Goal: Information Seeking & Learning: Learn about a topic

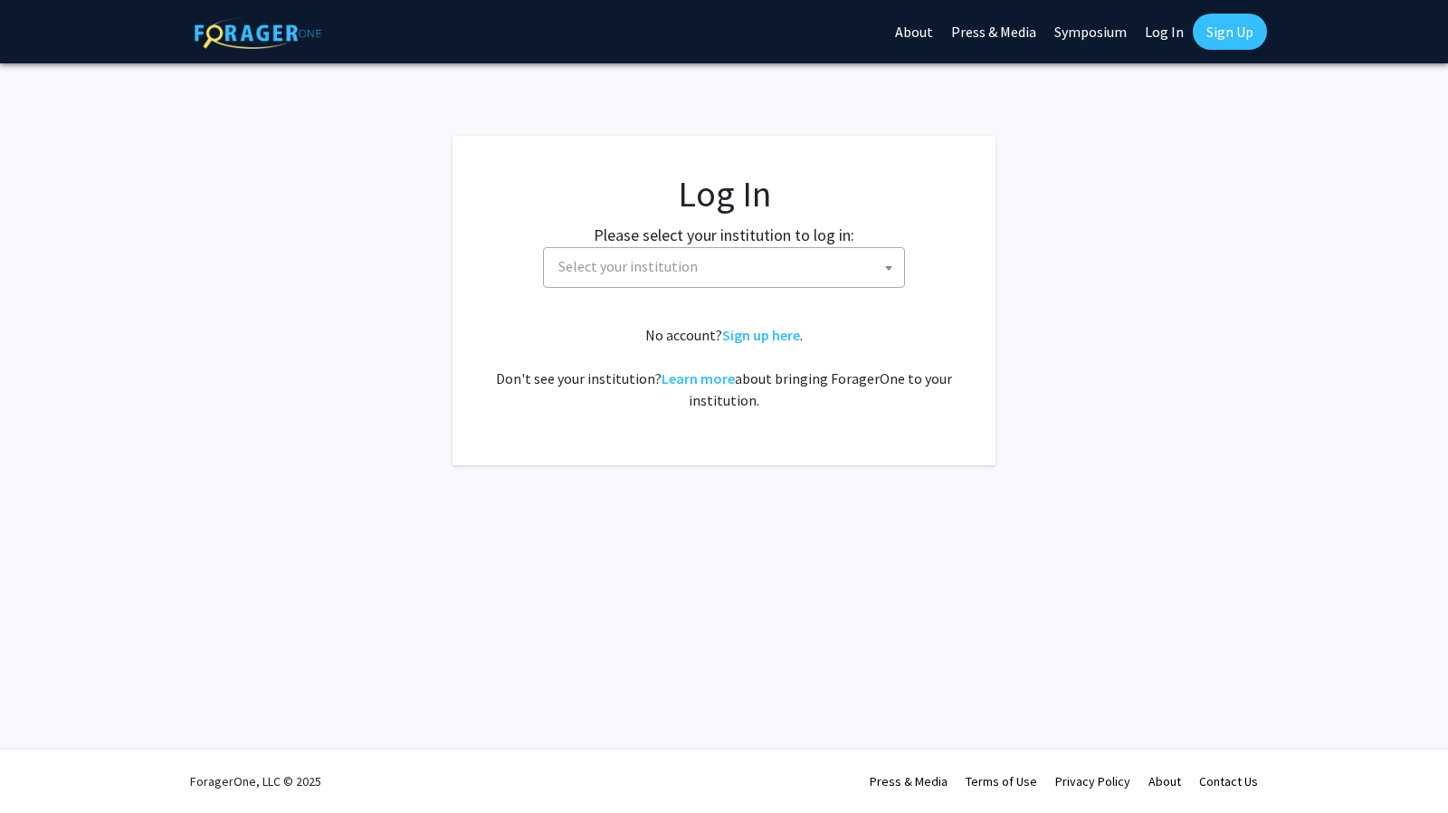
select select
drag, startPoint x: 753, startPoint y: 310, endPoint x: 735, endPoint y: 301, distance: 20.2
click at [735, 301] on fg-card-body "Log In Please select your institution to log in: [GEOGRAPHIC_DATA] [GEOGRAPHIC_…" at bounding box center [724, 300] width 471 height 257
drag, startPoint x: 717, startPoint y: 292, endPoint x: 707, endPoint y: 263, distance: 30.6
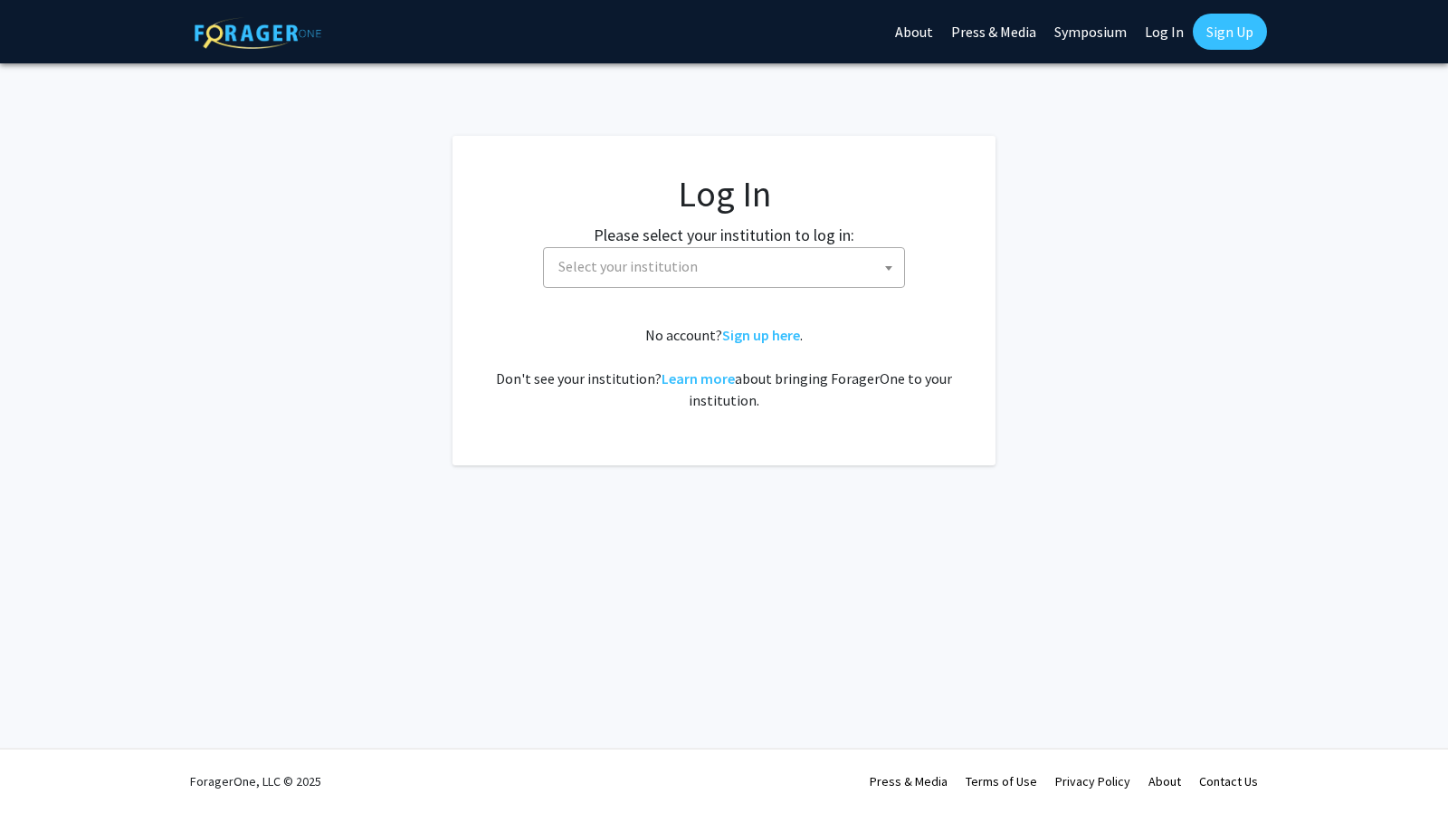
click at [707, 263] on fg-card-body "Log In Please select your institution to log in: [GEOGRAPHIC_DATA] [GEOGRAPHIC_…" at bounding box center [724, 300] width 471 height 257
click at [707, 263] on span "Select your institution" at bounding box center [727, 266] width 353 height 37
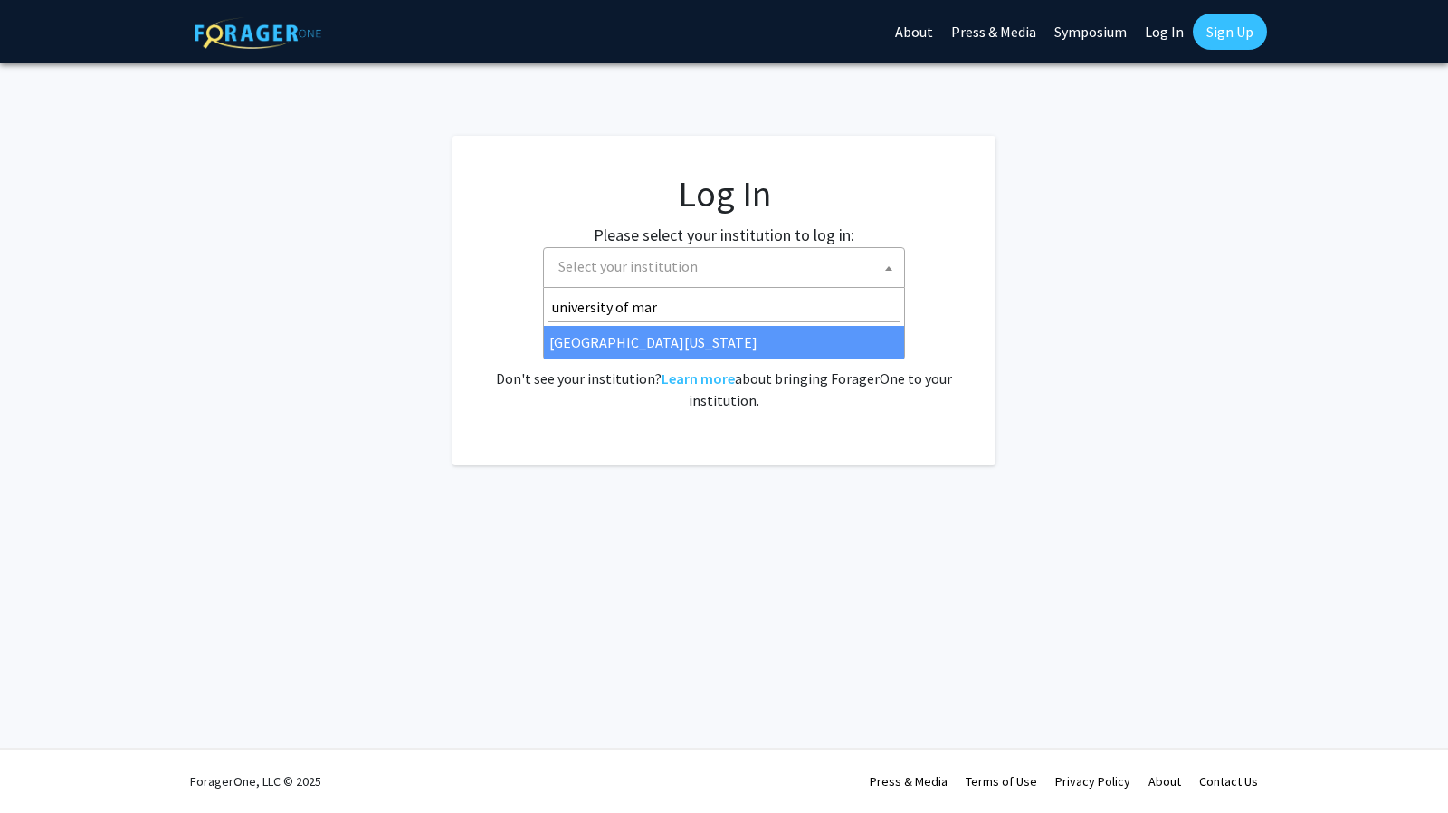
type input "university of mar"
select select "31"
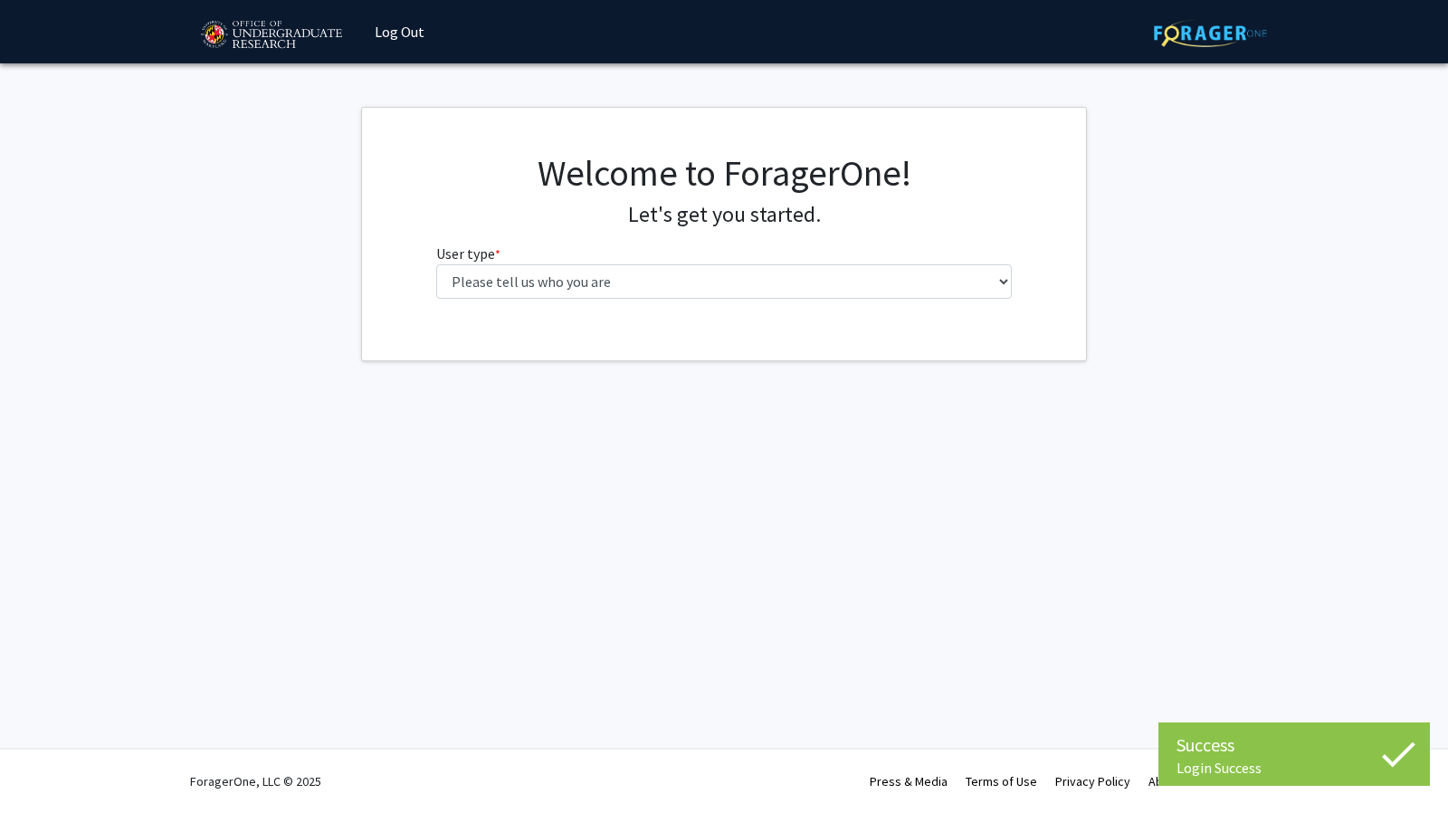
click at [634, 301] on div "Welcome to ForagerOne! Let's get you started. User type * required Please tell …" at bounding box center [725, 232] width 604 height 162
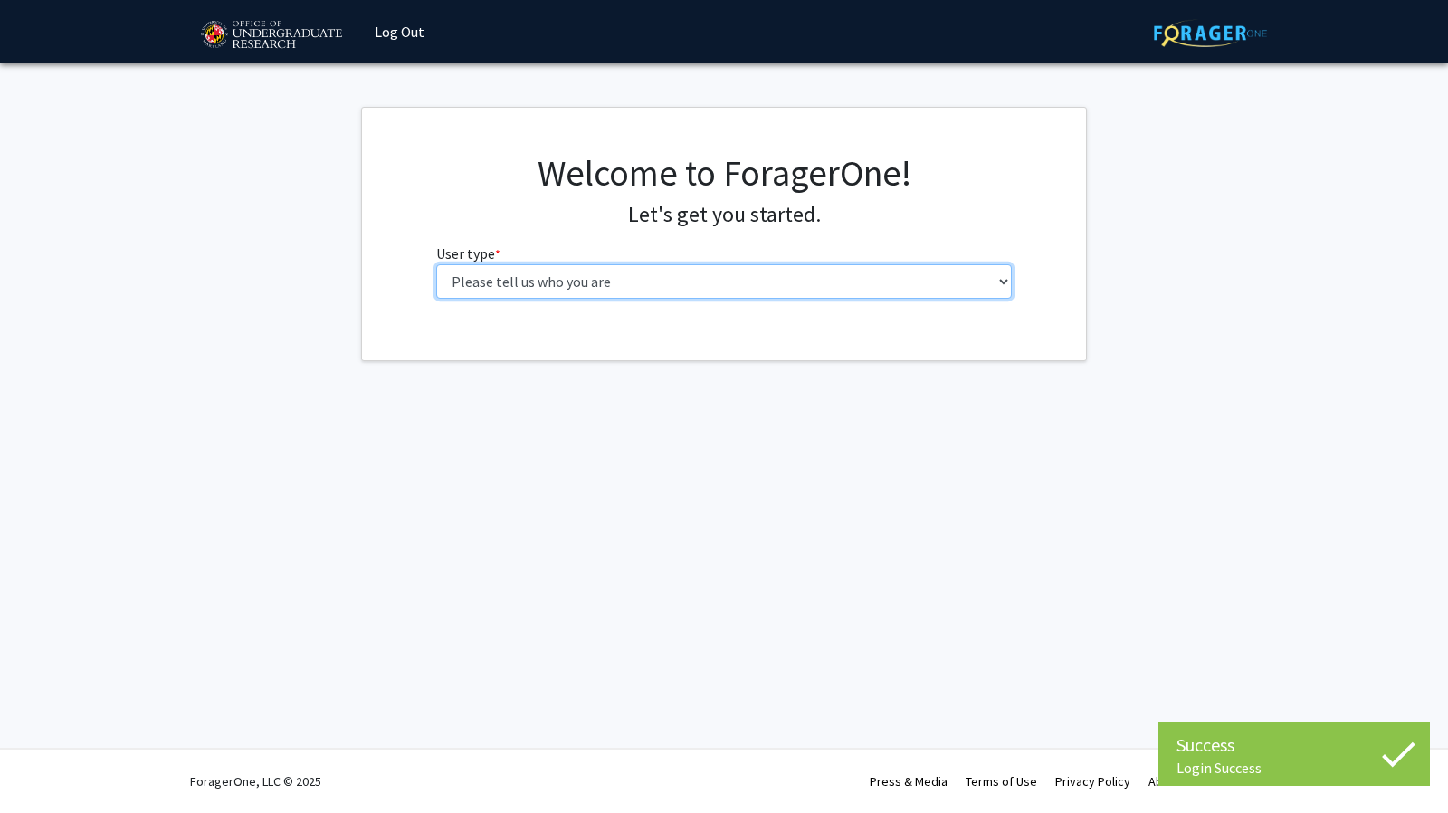
click at [609, 295] on select "Please tell us who you are Undergraduate Student Master's Student Doctoral Cand…" at bounding box center [724, 281] width 577 height 34
select select "1: undergrad"
click at [436, 264] on select "Please tell us who you are Undergraduate Student Master's Student Doctoral Cand…" at bounding box center [724, 281] width 577 height 34
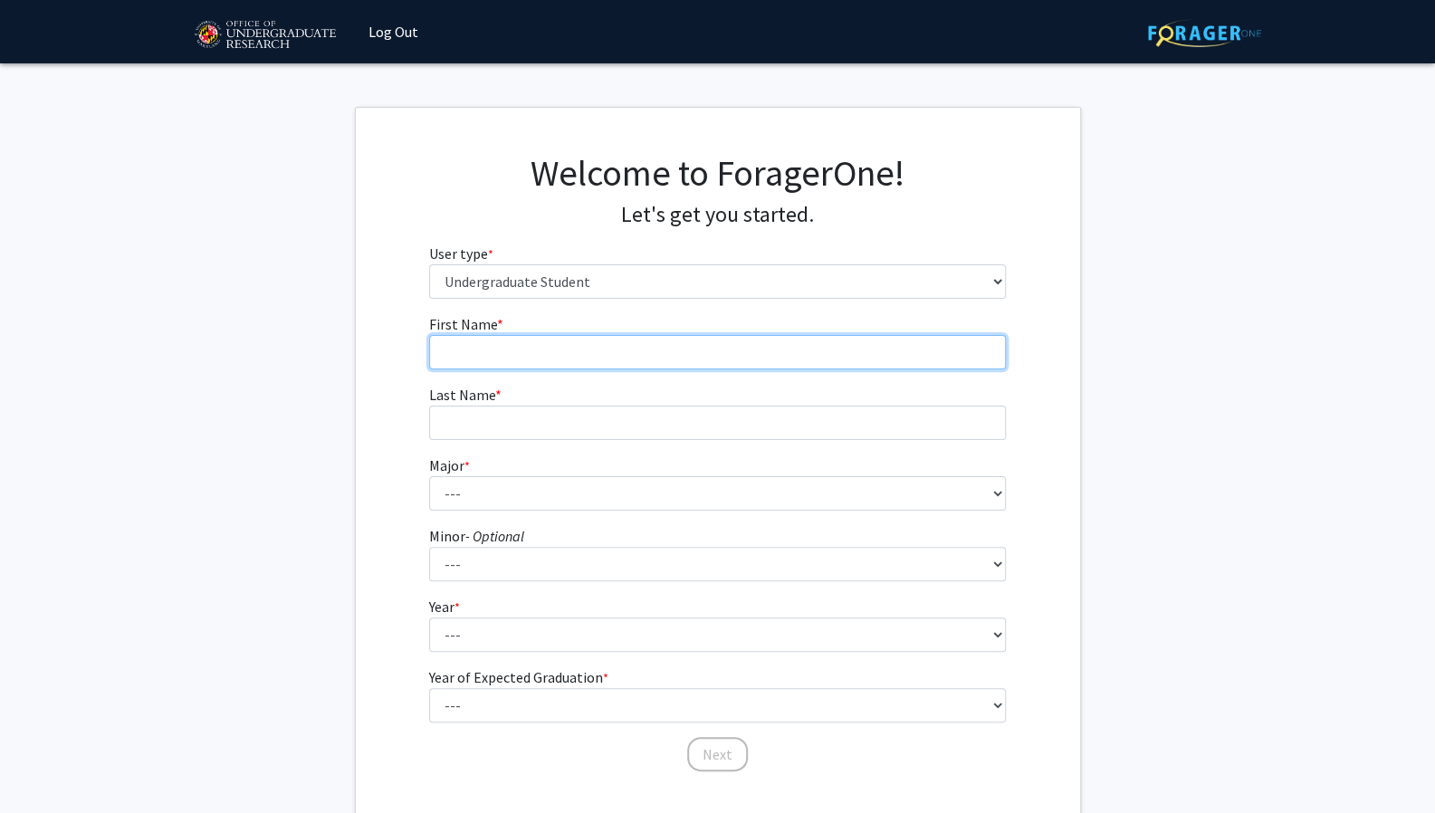
click at [635, 365] on input "First Name * required" at bounding box center [717, 352] width 577 height 34
type input "Maria"
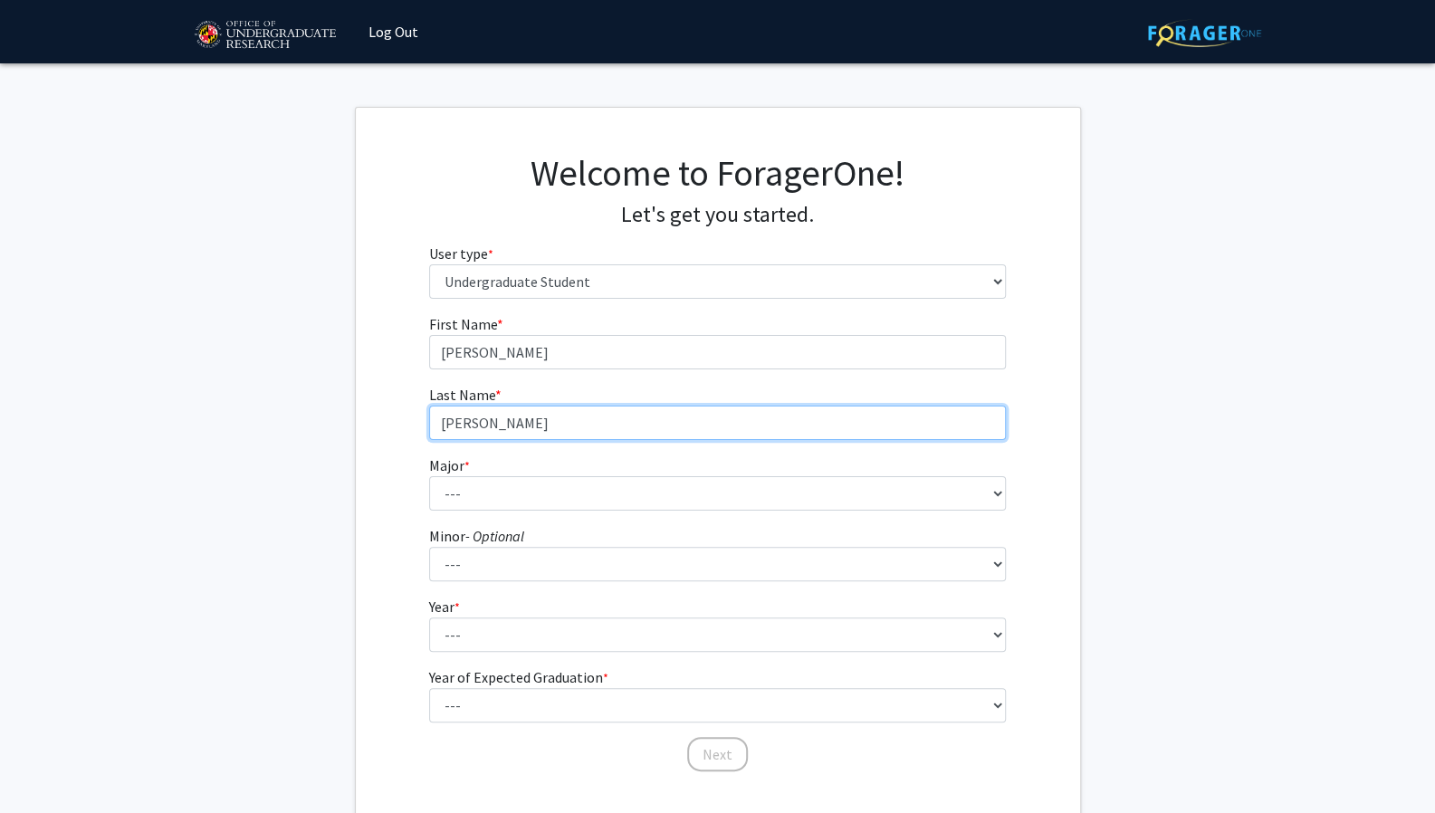
type input "Delgadillo Mena"
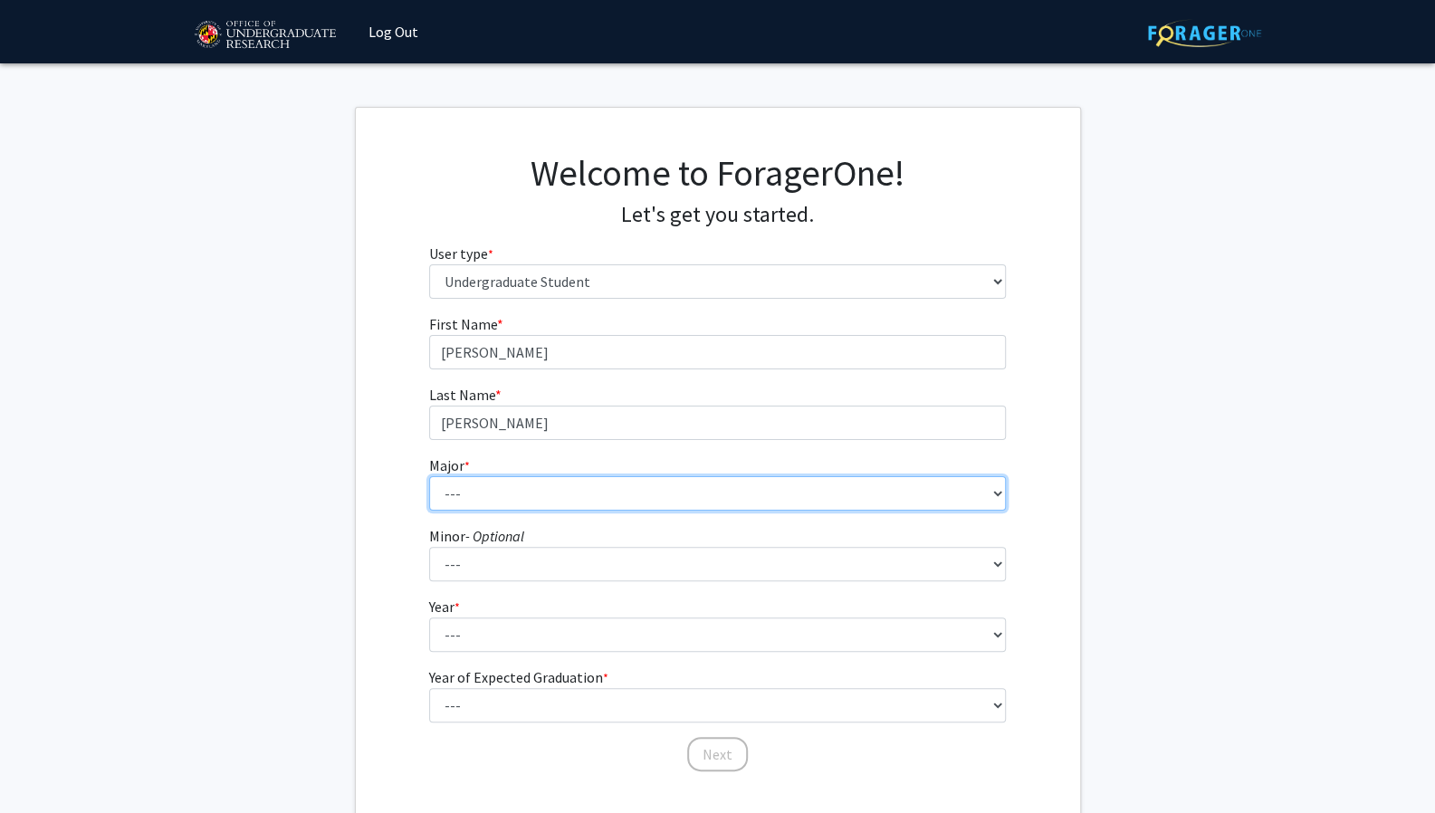
click at [525, 495] on select "--- Accounting Aerospace Engineering African American and Africana Studies Agri…" at bounding box center [717, 493] width 577 height 34
select select "83: 2384"
click at [429, 476] on select "--- Accounting Aerospace Engineering African American and Africana Studies Agri…" at bounding box center [717, 493] width 577 height 34
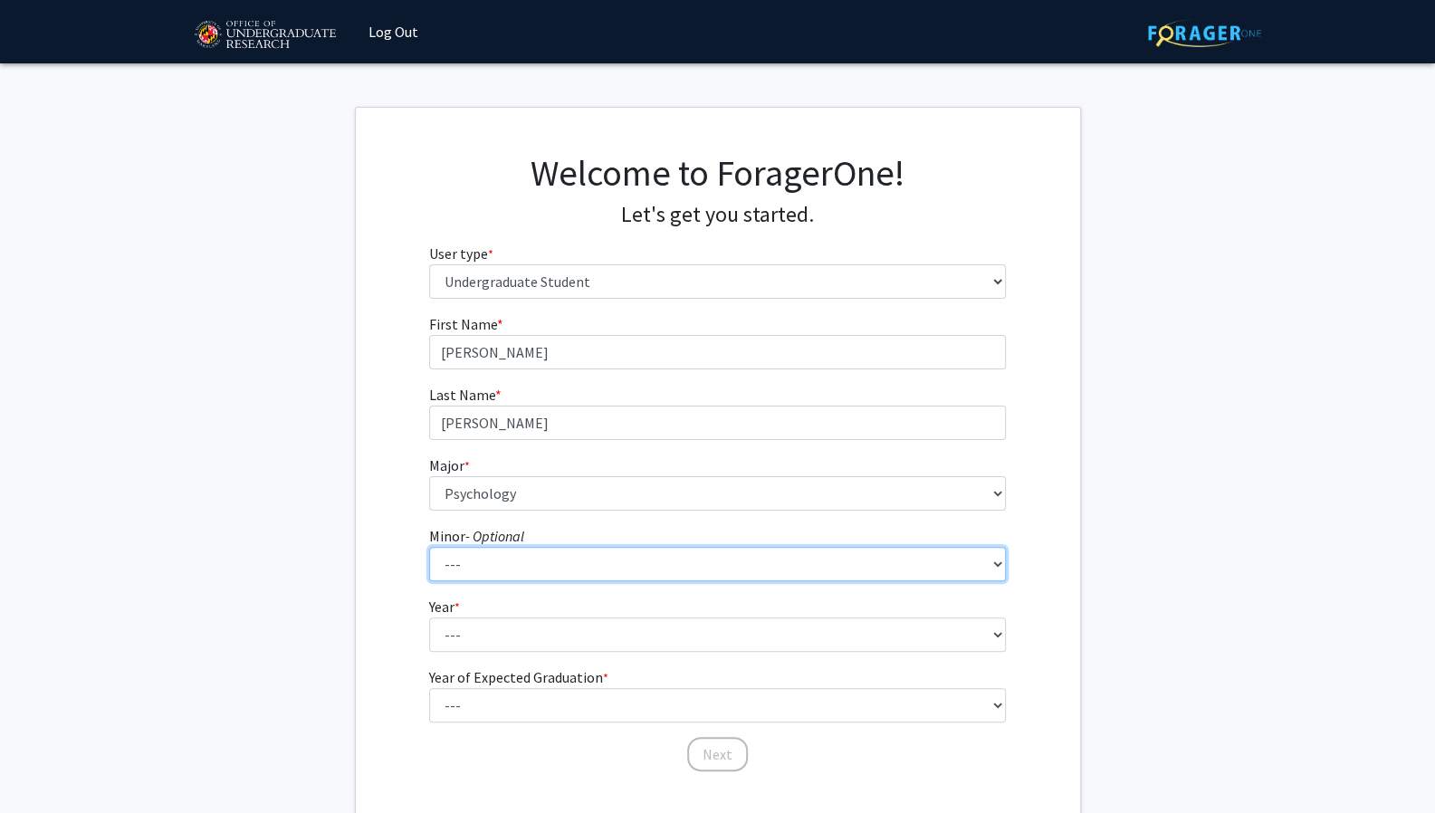
click at [503, 559] on select "--- Actuarial Mathematics Advanced Cybersecurity Experience for Students Africa…" at bounding box center [717, 564] width 577 height 34
select select "108: 1911"
click at [429, 547] on select "--- Actuarial Mathematics Advanced Cybersecurity Experience for Students Africa…" at bounding box center [717, 564] width 577 height 34
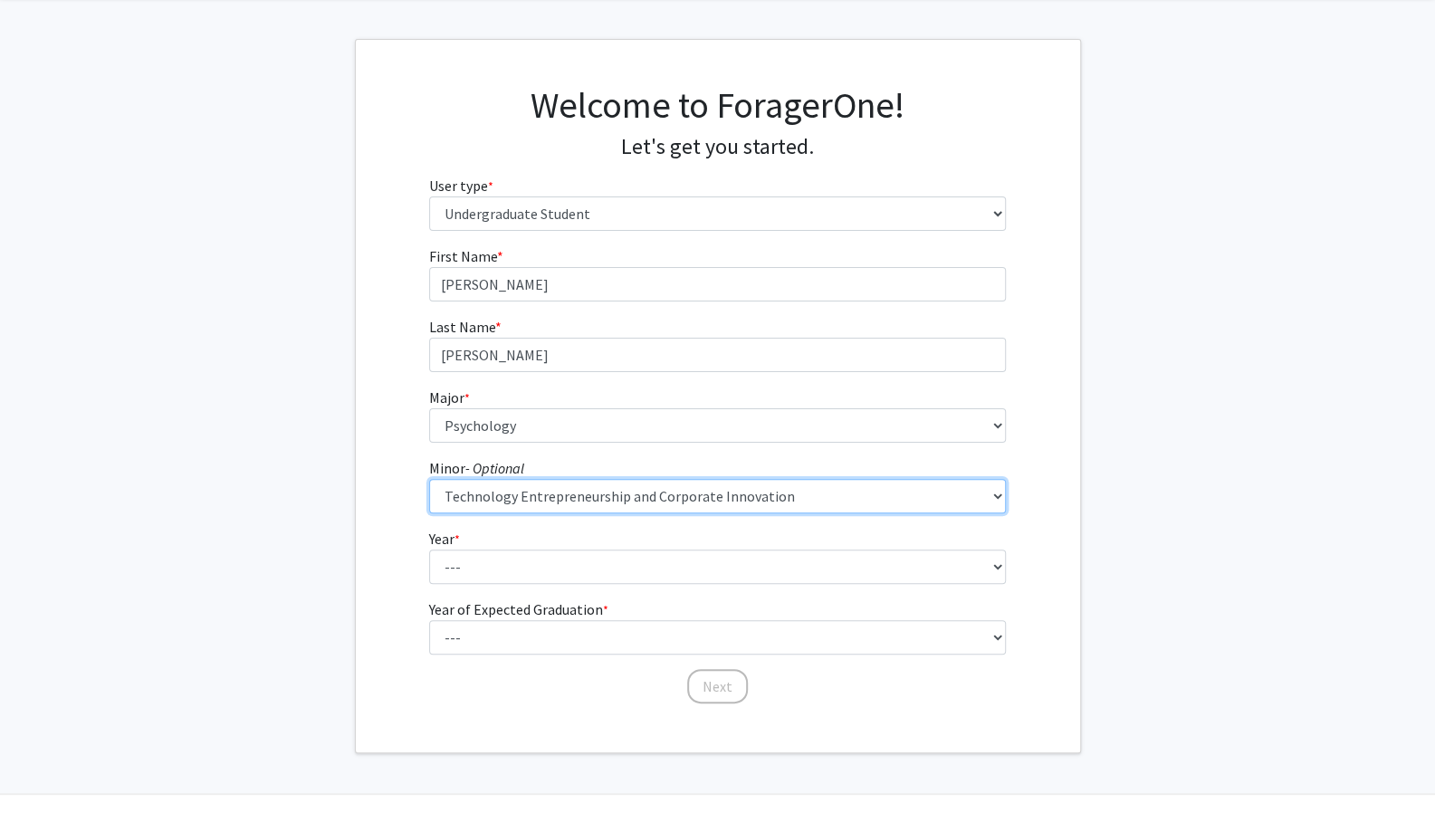
scroll to position [72, 0]
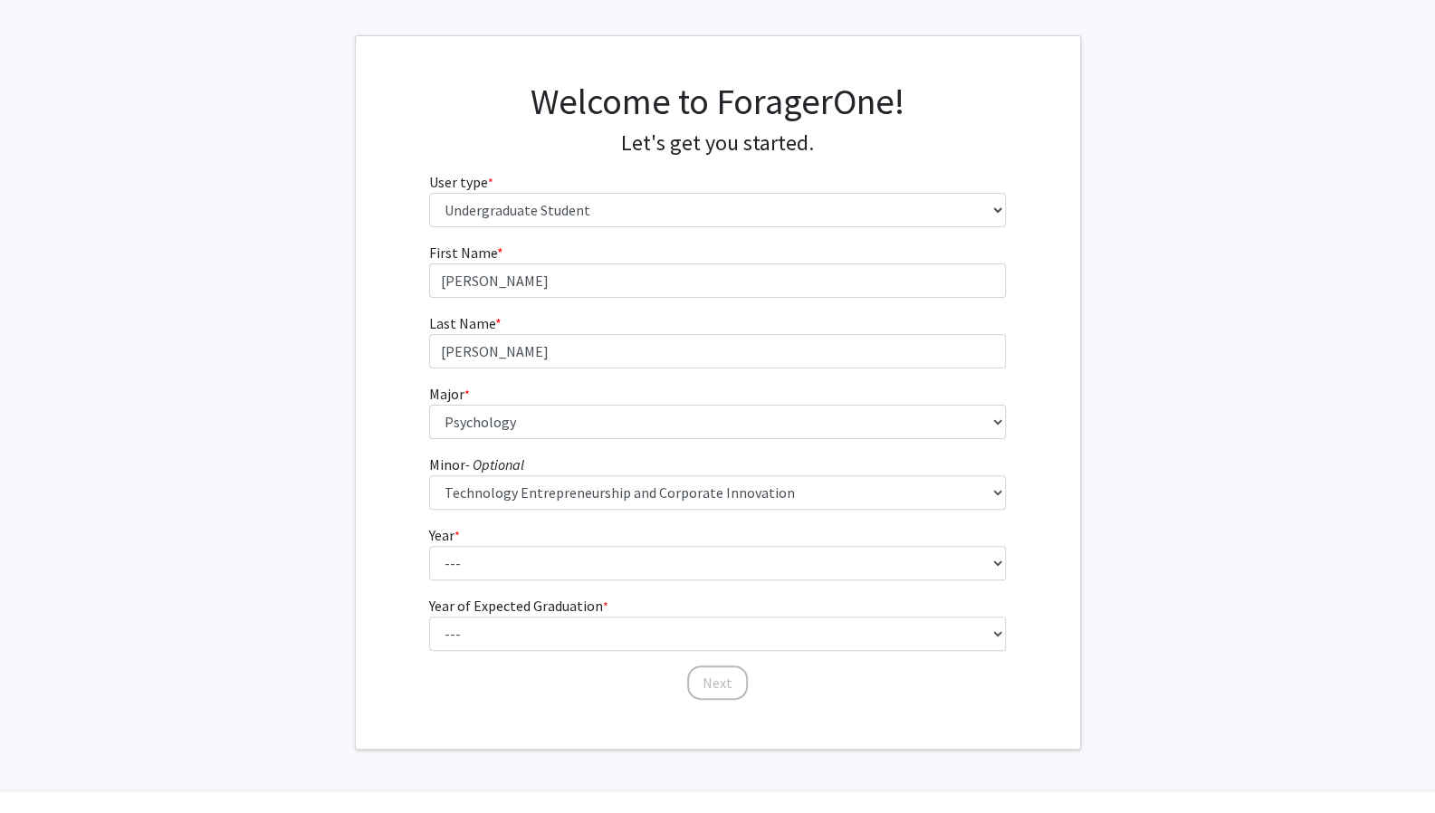
click at [539, 543] on fg-select "Year * required --- First-year Sophomore Junior Senior Postbaccalaureate Certif…" at bounding box center [717, 552] width 577 height 56
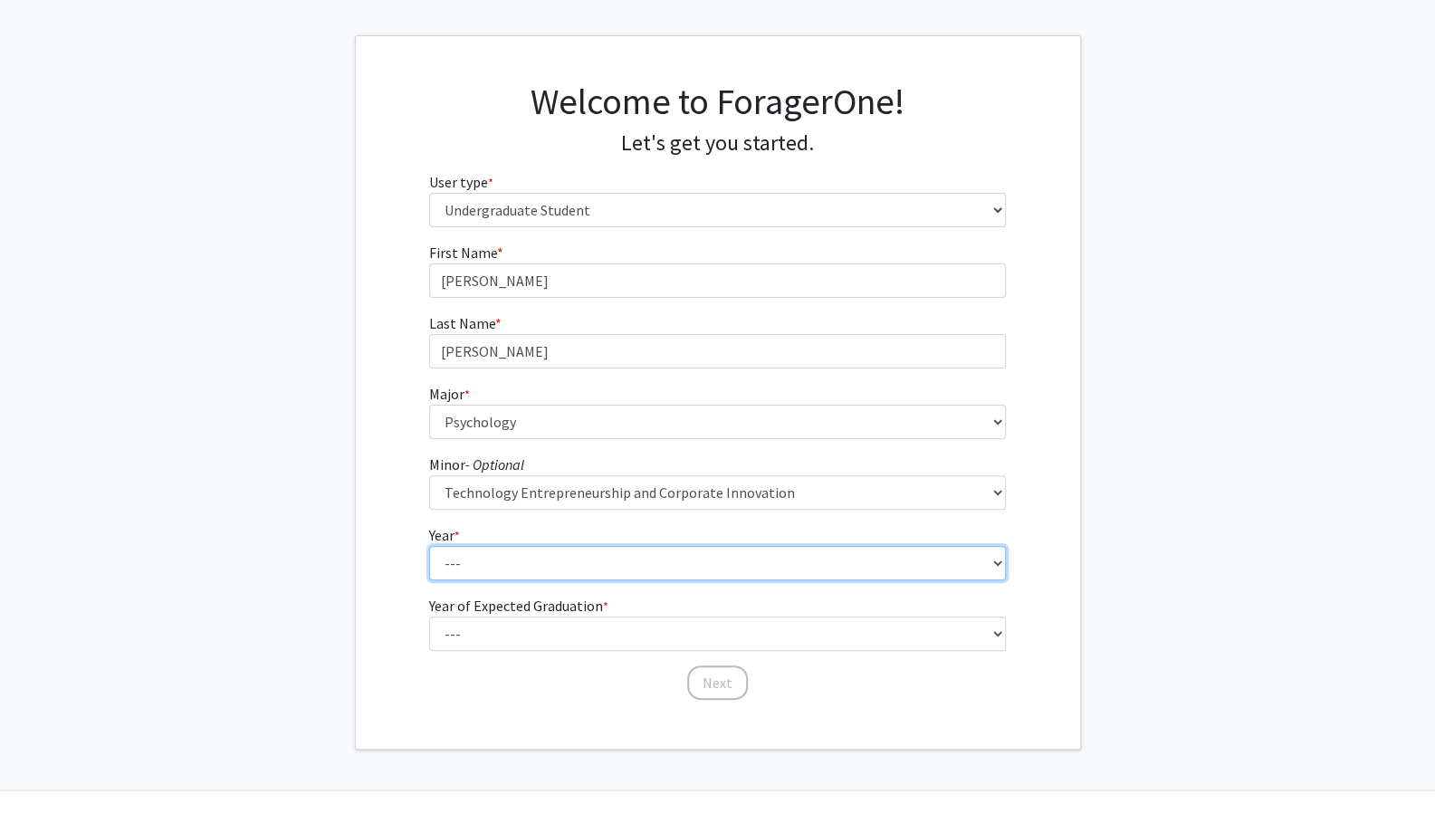
click at [538, 553] on select "--- First-year Sophomore Junior Senior Postbaccalaureate Certificate" at bounding box center [717, 563] width 577 height 34
select select "3: junior"
click at [429, 546] on select "--- First-year Sophomore Junior Senior Postbaccalaureate Certificate" at bounding box center [717, 563] width 577 height 34
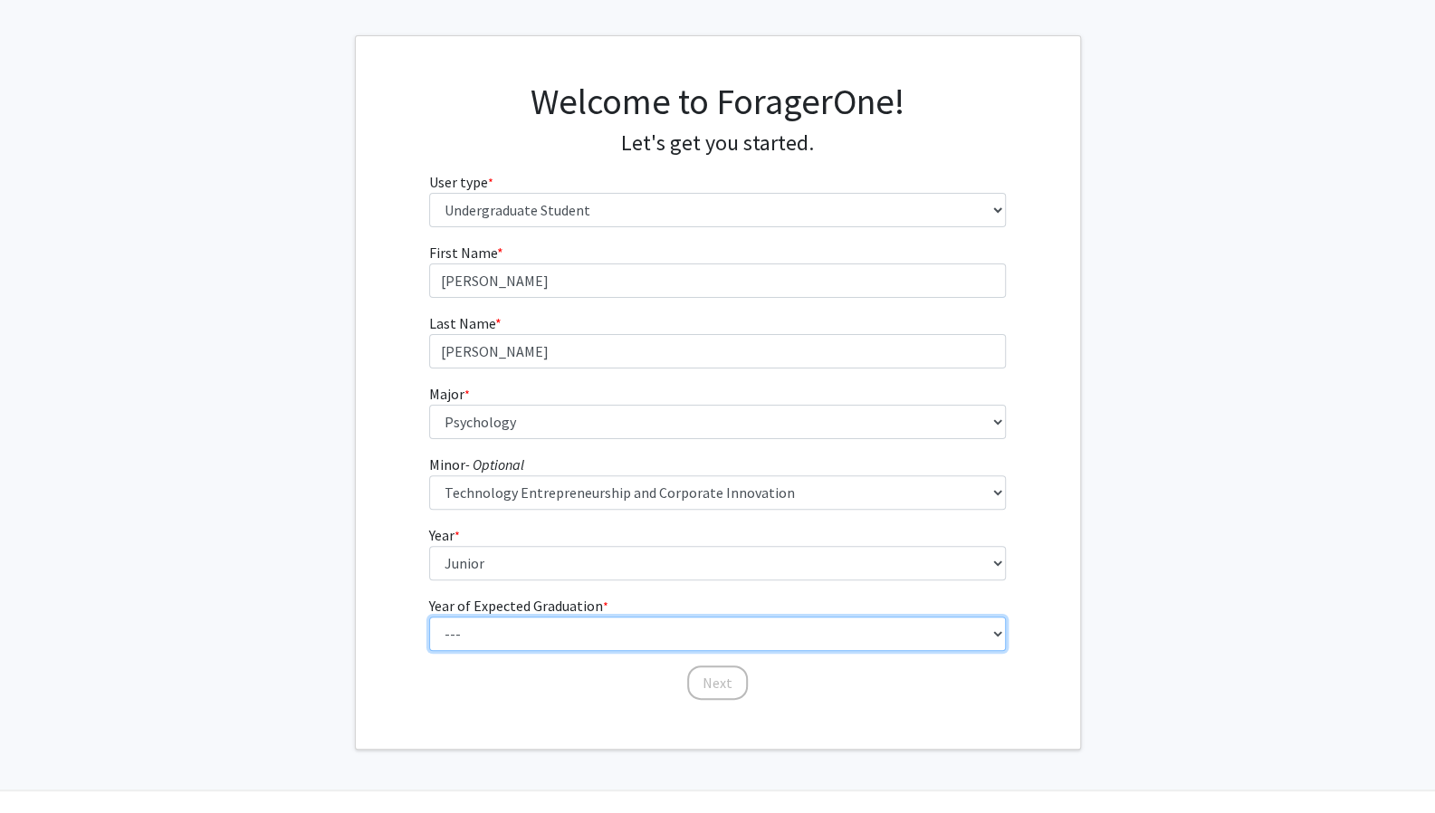
click at [497, 619] on select "--- 2025 2026 2027 2028 2029 2030 2031 2032 2033 2034" at bounding box center [717, 633] width 577 height 34
select select "3: 2027"
click at [429, 616] on select "--- 2025 2026 2027 2028 2029 2030 2031 2032 2033 2034" at bounding box center [717, 633] width 577 height 34
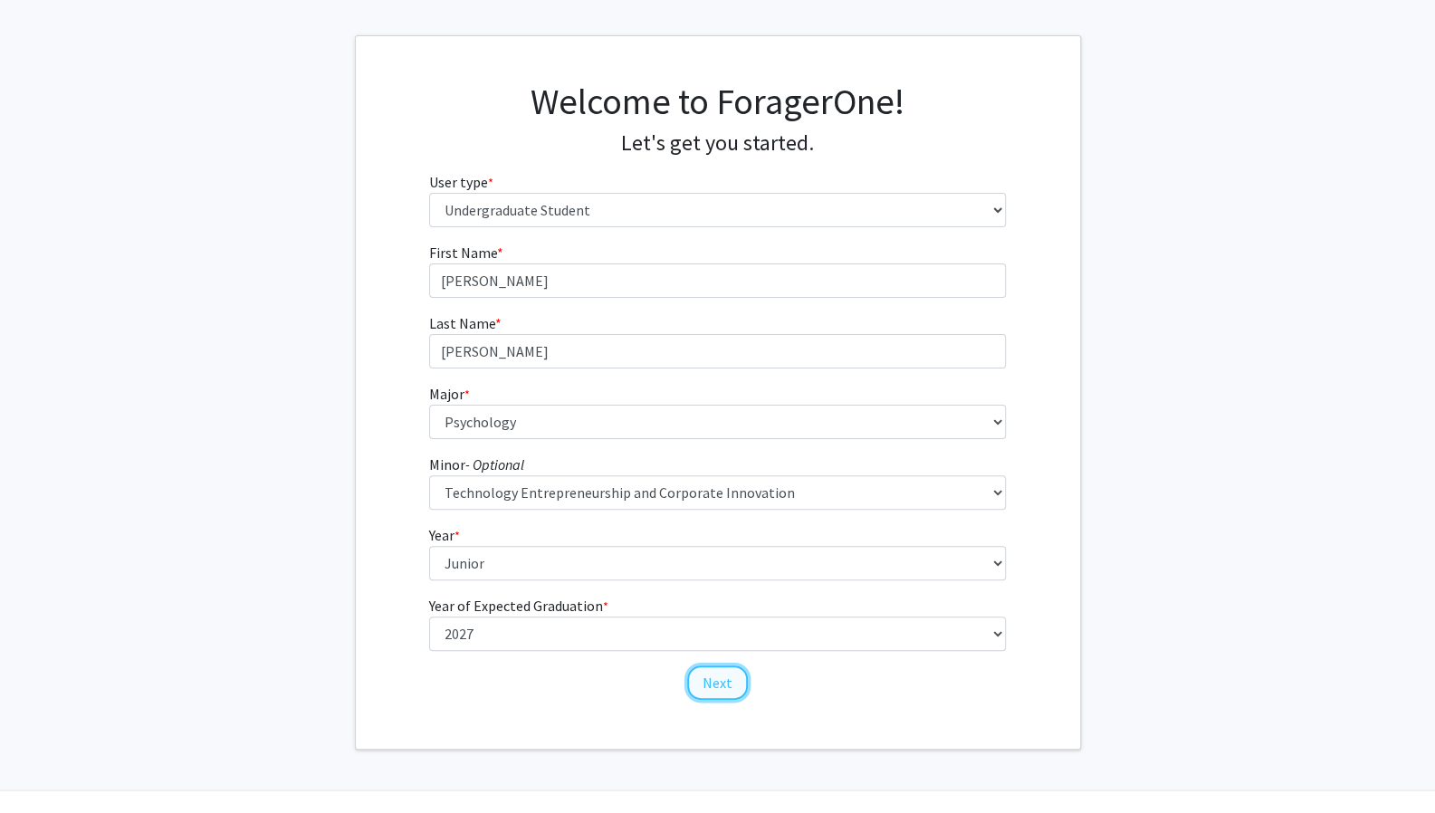
click at [721, 682] on button "Next" at bounding box center [717, 682] width 61 height 34
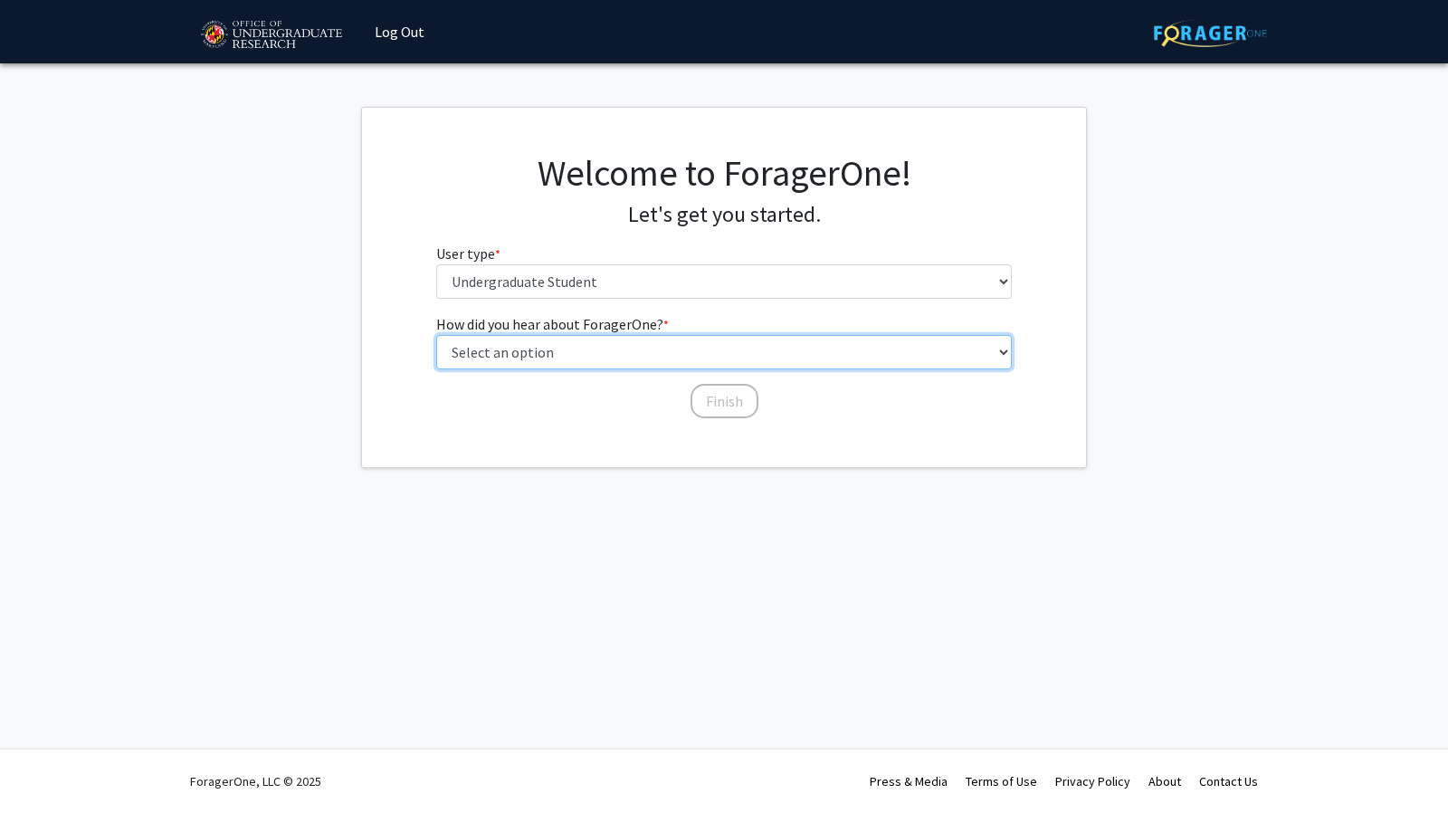
click at [558, 341] on select "Select an option Peer/student recommendation Faculty/staff recommendation Unive…" at bounding box center [724, 352] width 577 height 34
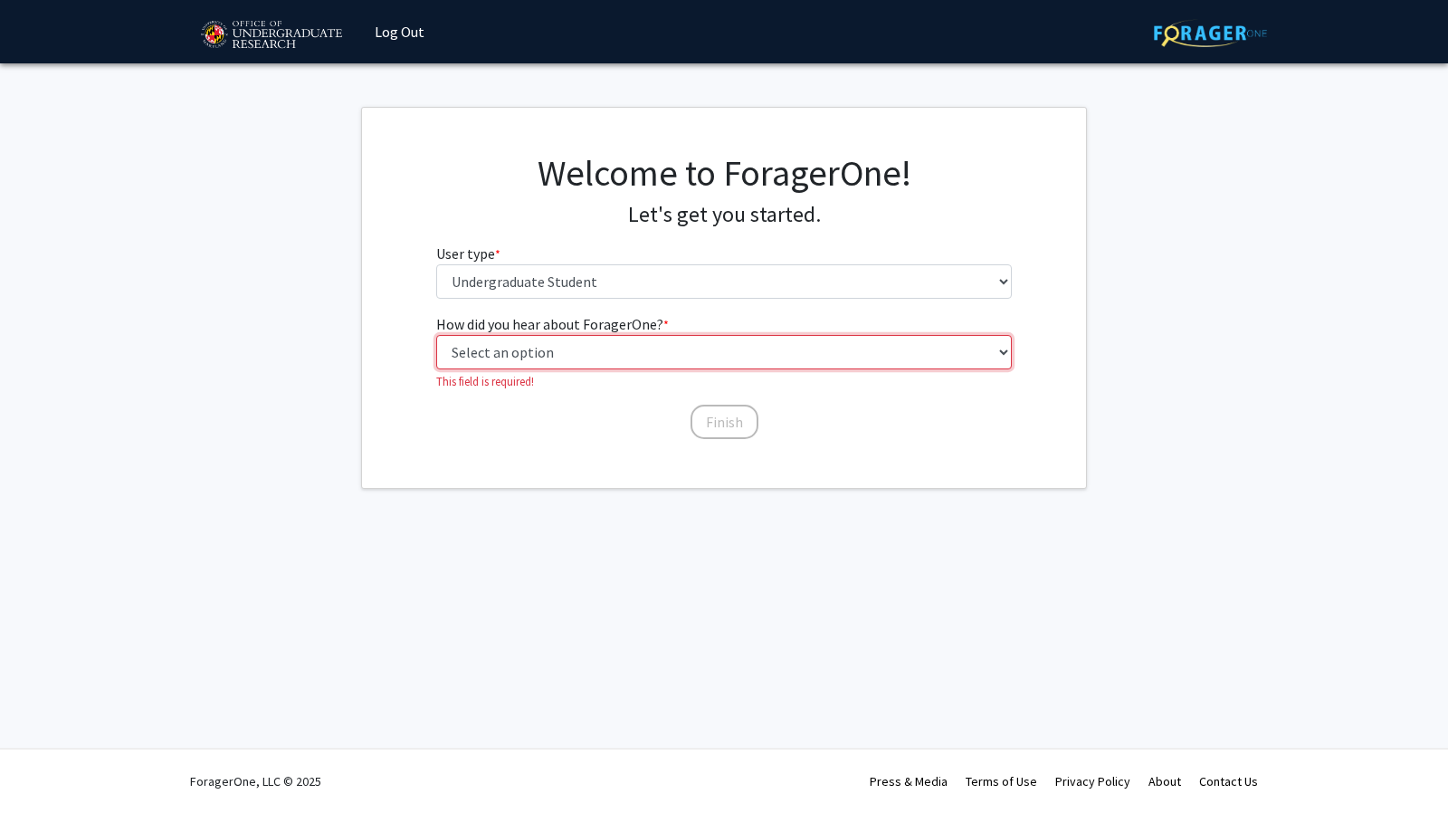
click at [521, 340] on select "Select an option Peer/student recommendation Faculty/staff recommendation Unive…" at bounding box center [724, 352] width 577 height 34
select select "1: peer_recommendation"
click at [436, 335] on select "Select an option Peer/student recommendation Faculty/staff recommendation Unive…" at bounding box center [724, 352] width 577 height 34
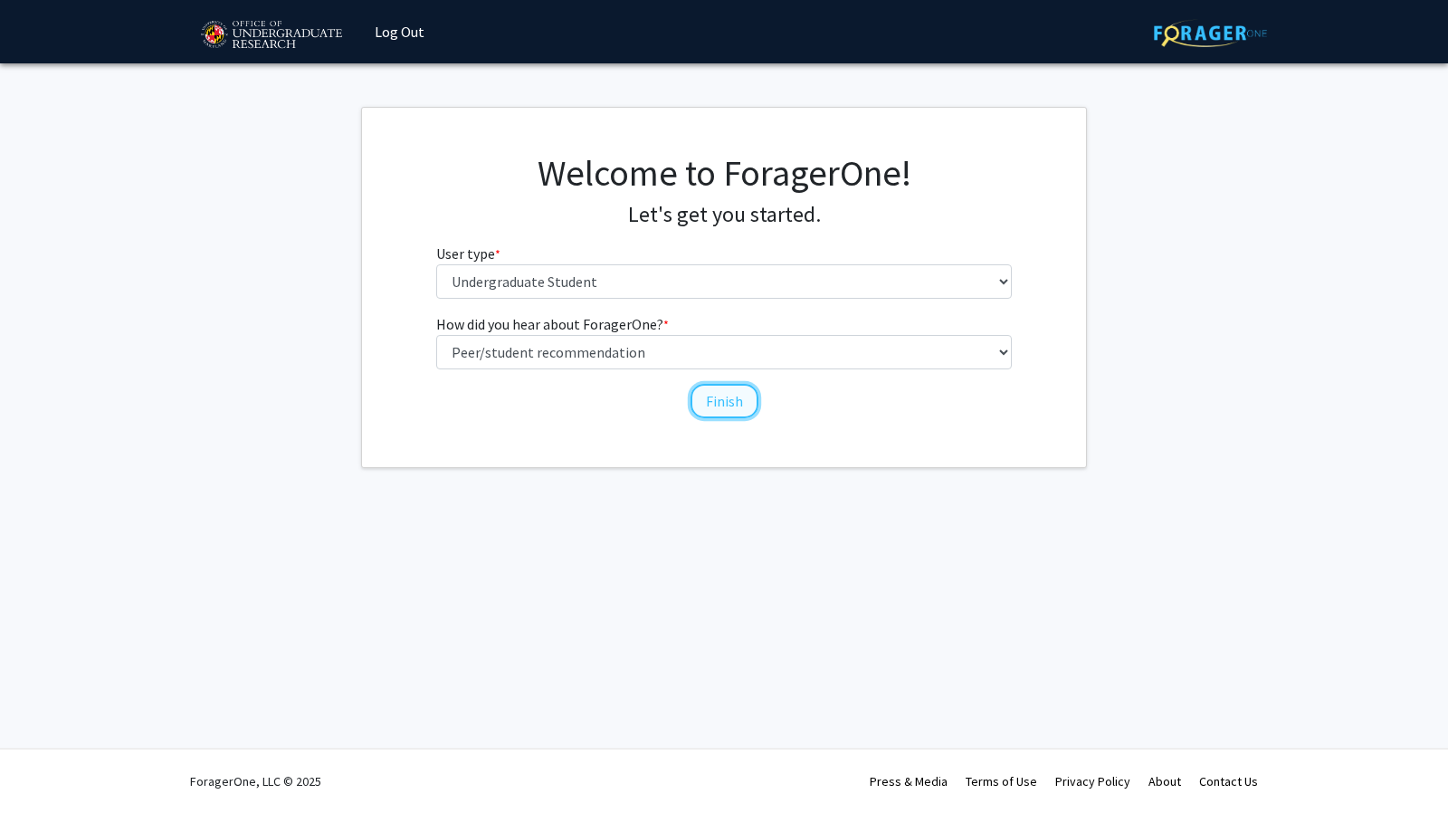
click at [745, 408] on button "Finish" at bounding box center [725, 401] width 68 height 34
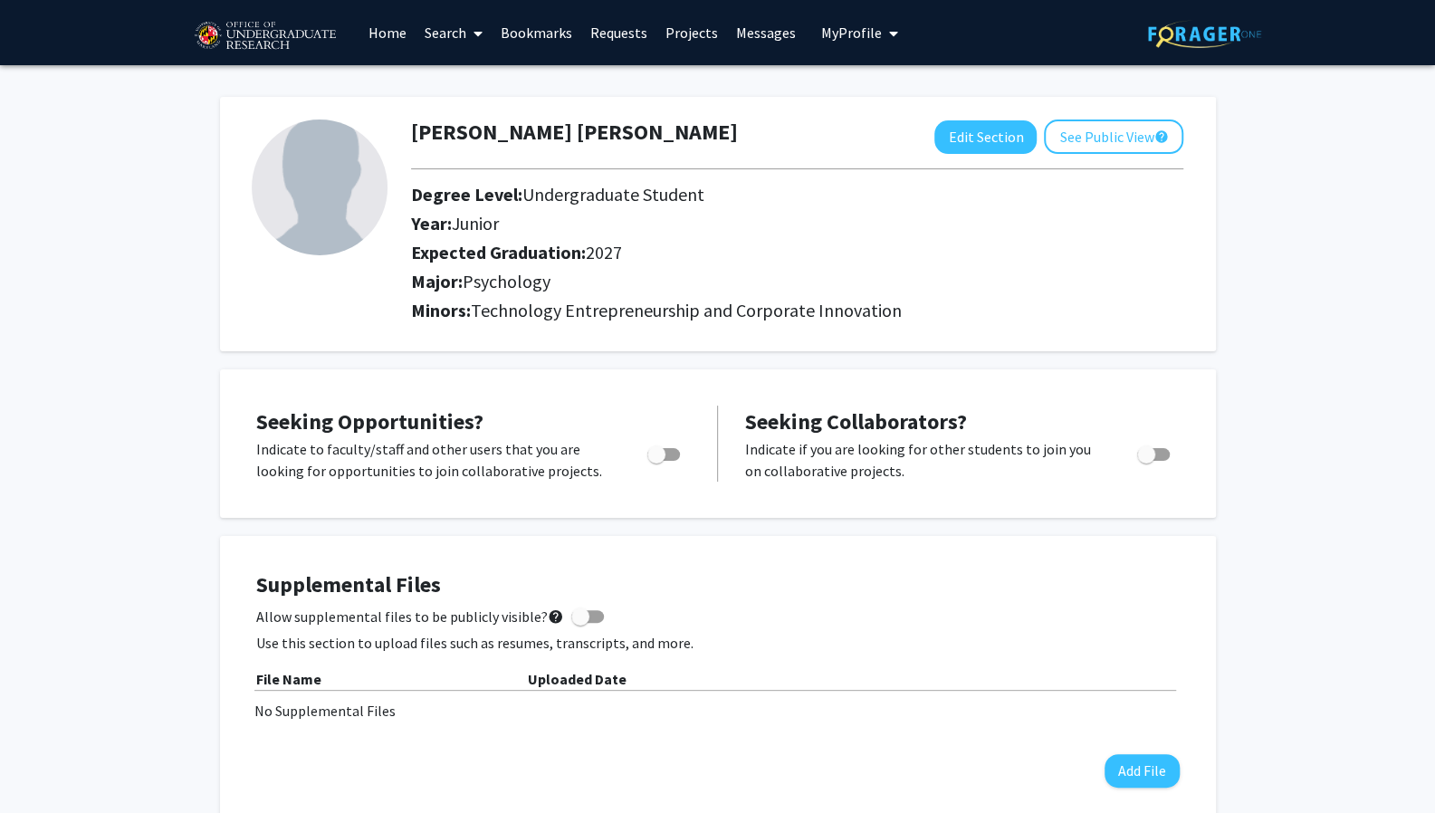
click at [462, 32] on link "Search" at bounding box center [453, 32] width 76 height 63
click at [463, 119] on span "Students" at bounding box center [470, 119] width 110 height 36
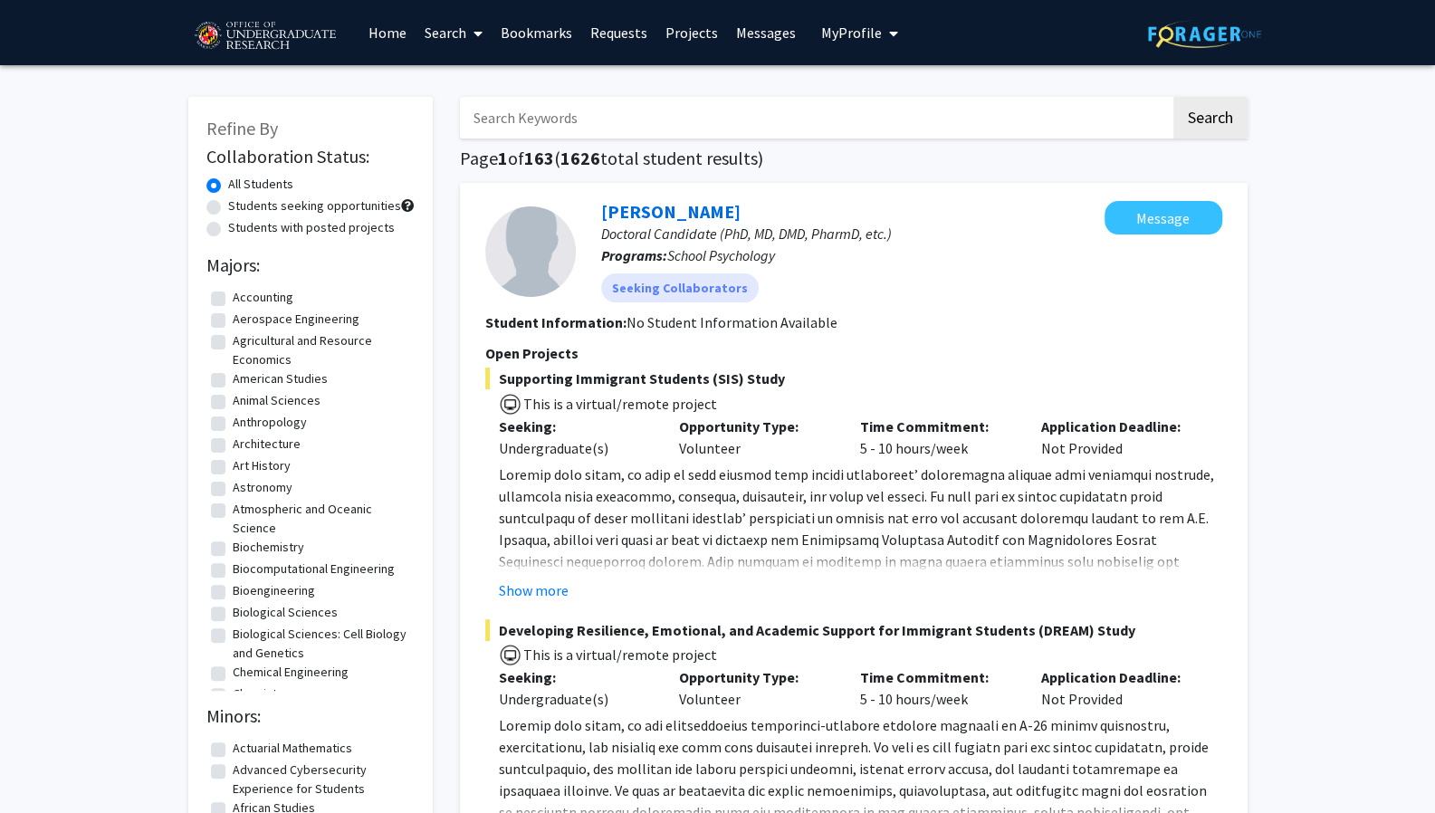
click at [460, 24] on link "Search" at bounding box center [453, 32] width 76 height 63
click at [454, 78] on span "Faculty/Staff" at bounding box center [481, 83] width 133 height 36
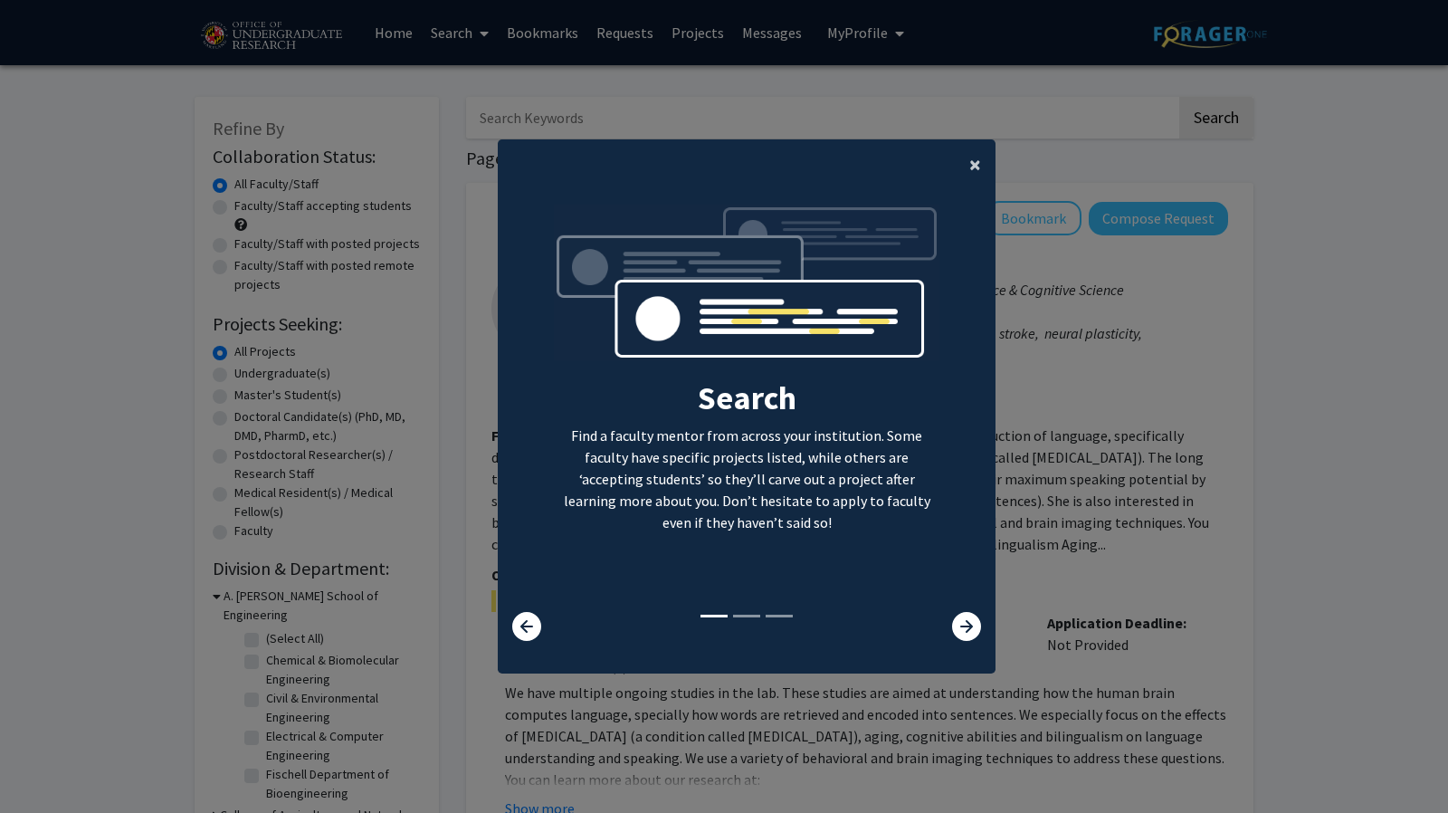
click at [961, 162] on button "×" at bounding box center [975, 164] width 41 height 51
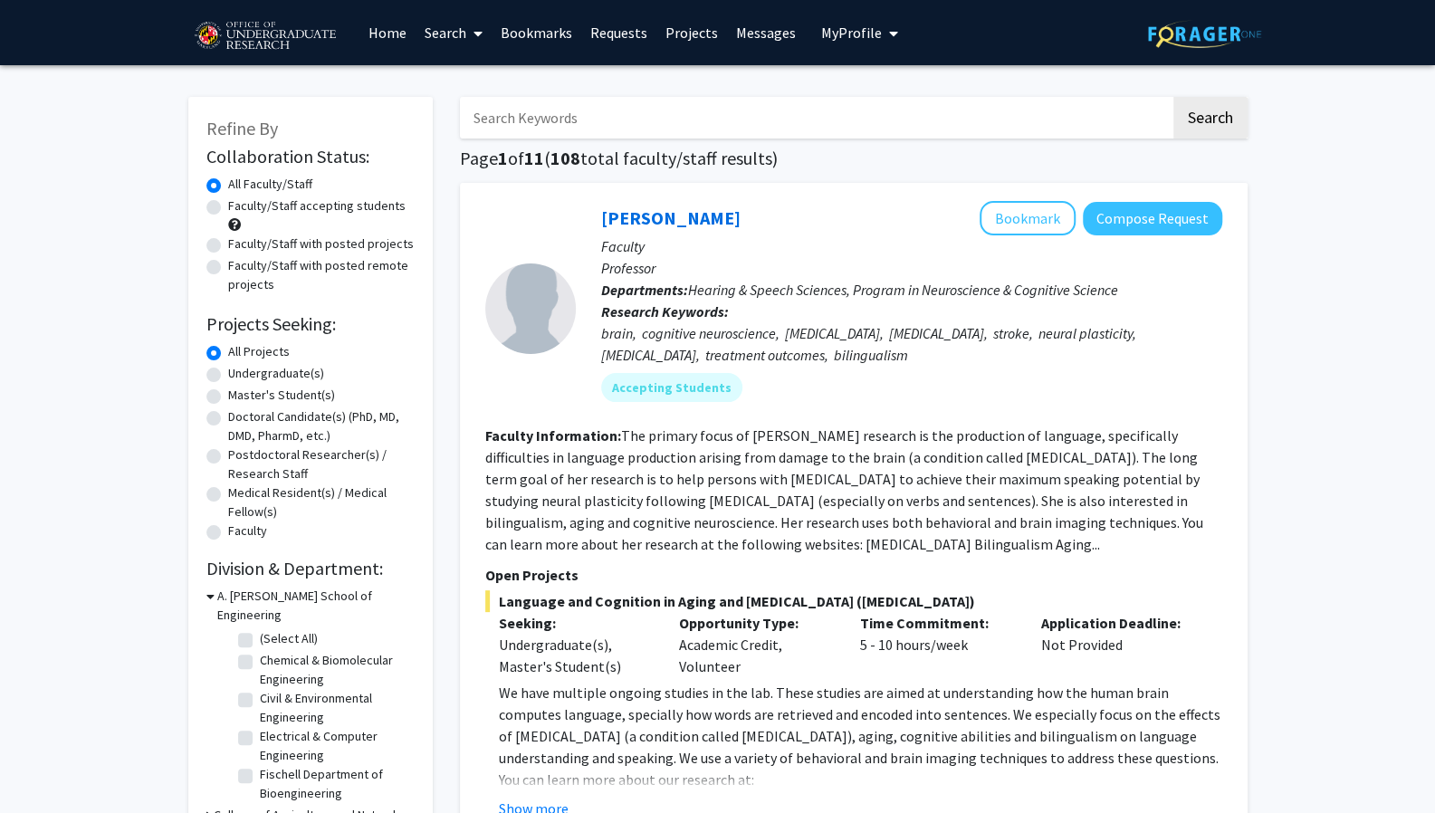
click at [228, 376] on label "Undergraduate(s)" at bounding box center [276, 373] width 96 height 19
click at [228, 376] on input "Undergraduate(s)" at bounding box center [234, 370] width 12 height 12
radio input "true"
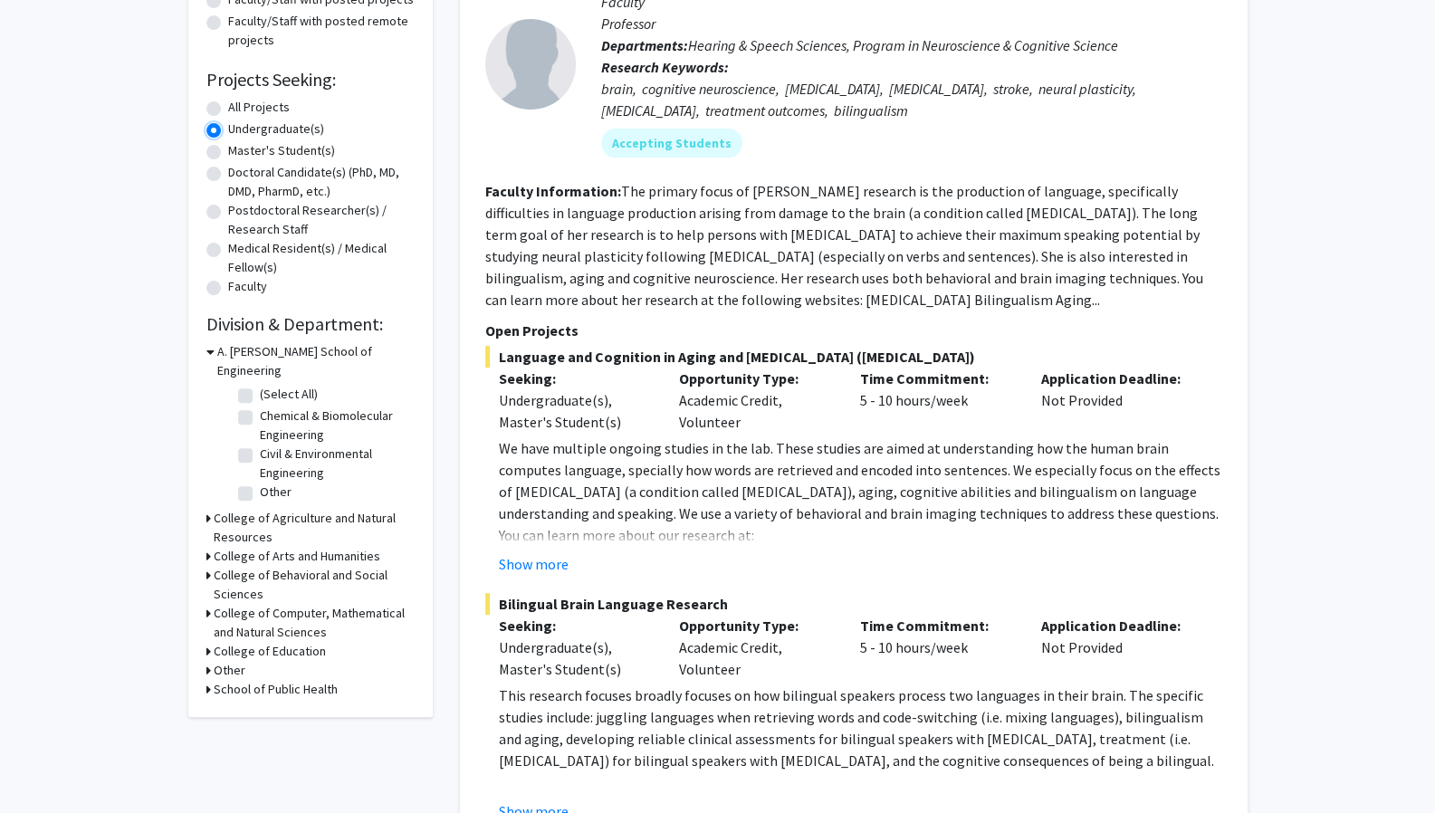
scroll to position [259, 0]
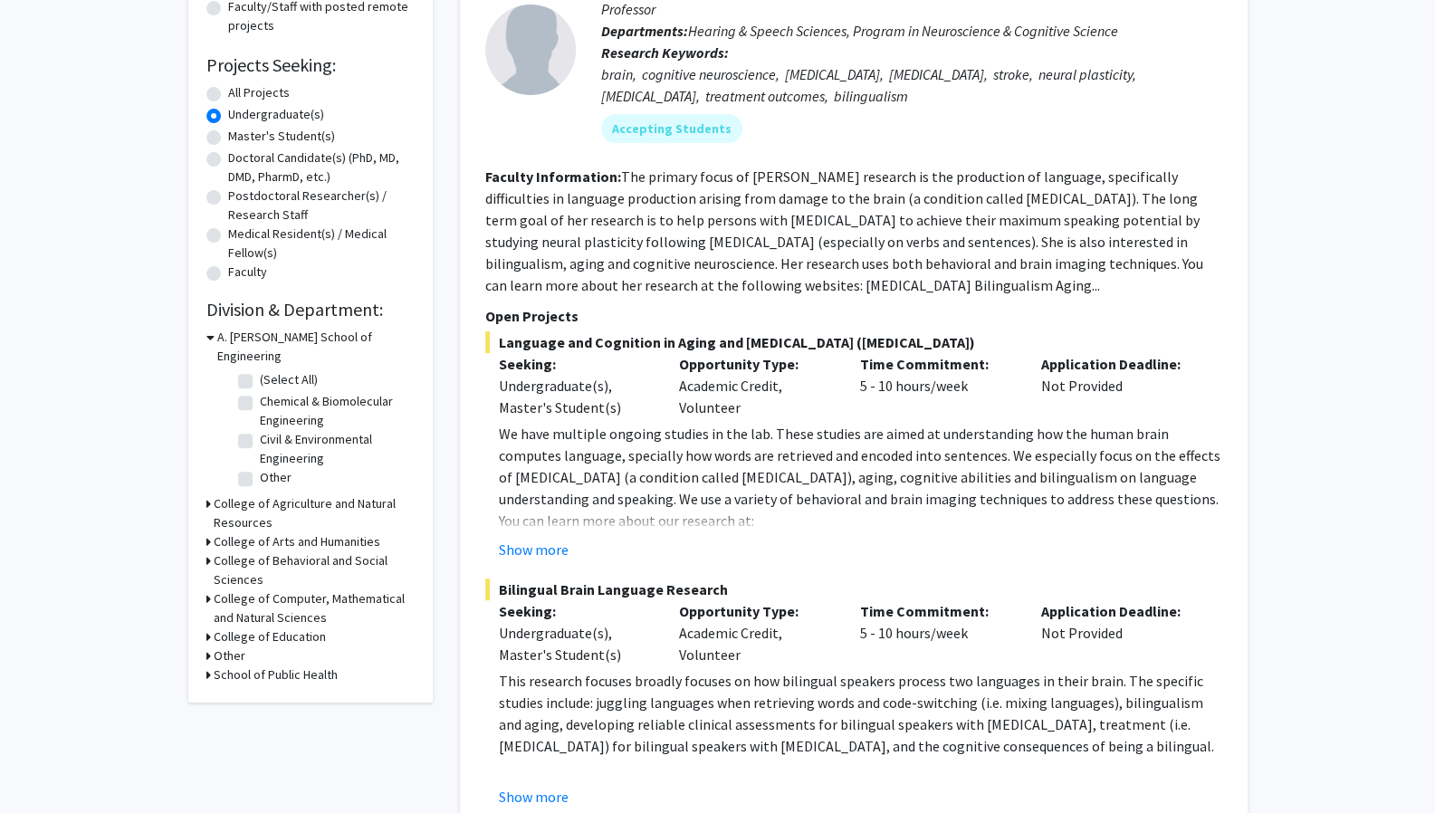
click at [214, 551] on h3 "College of Behavioral and Social Sciences" at bounding box center [314, 570] width 201 height 38
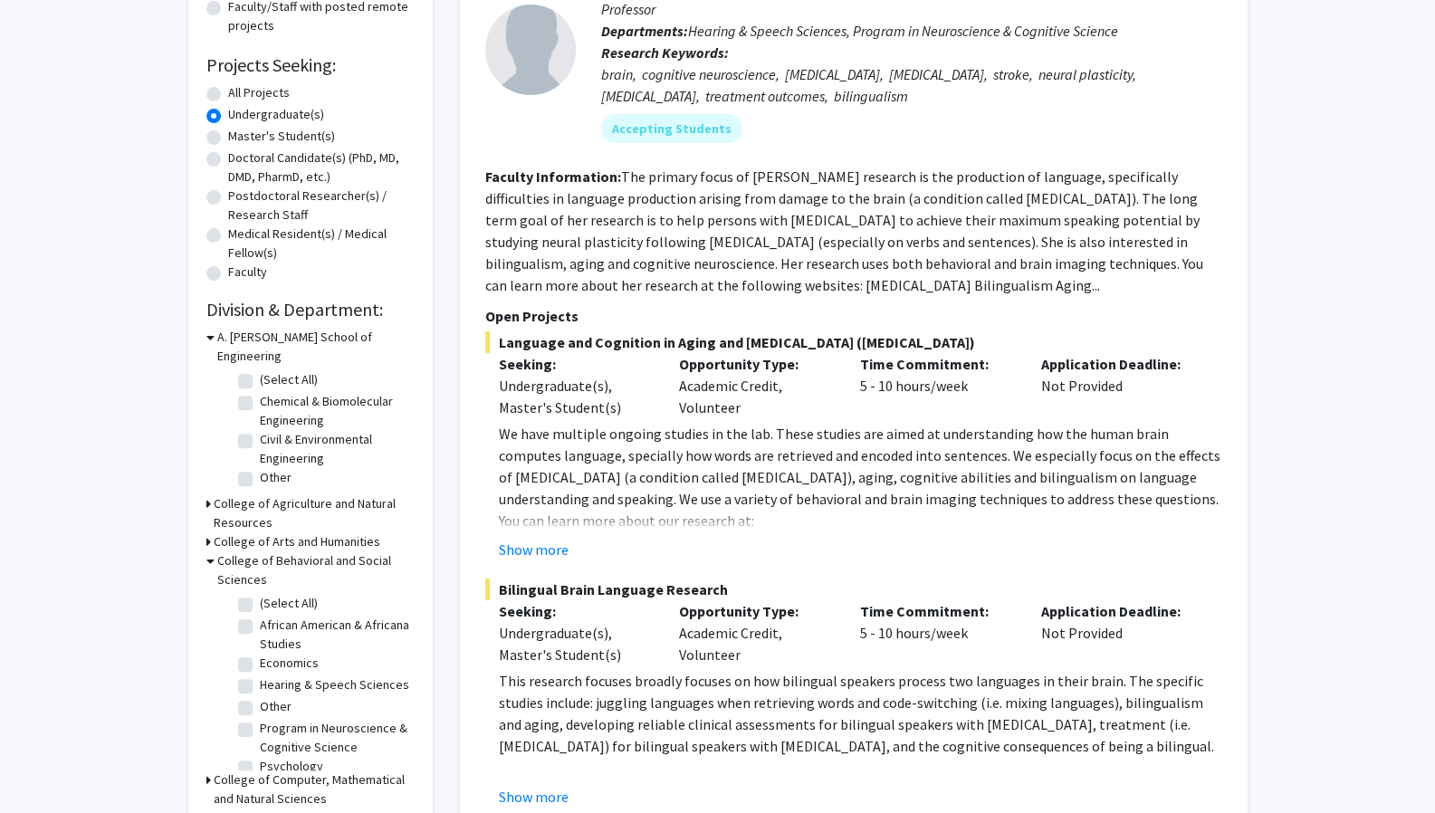
click at [214, 532] on h3 "College of Arts and Humanities" at bounding box center [297, 541] width 167 height 19
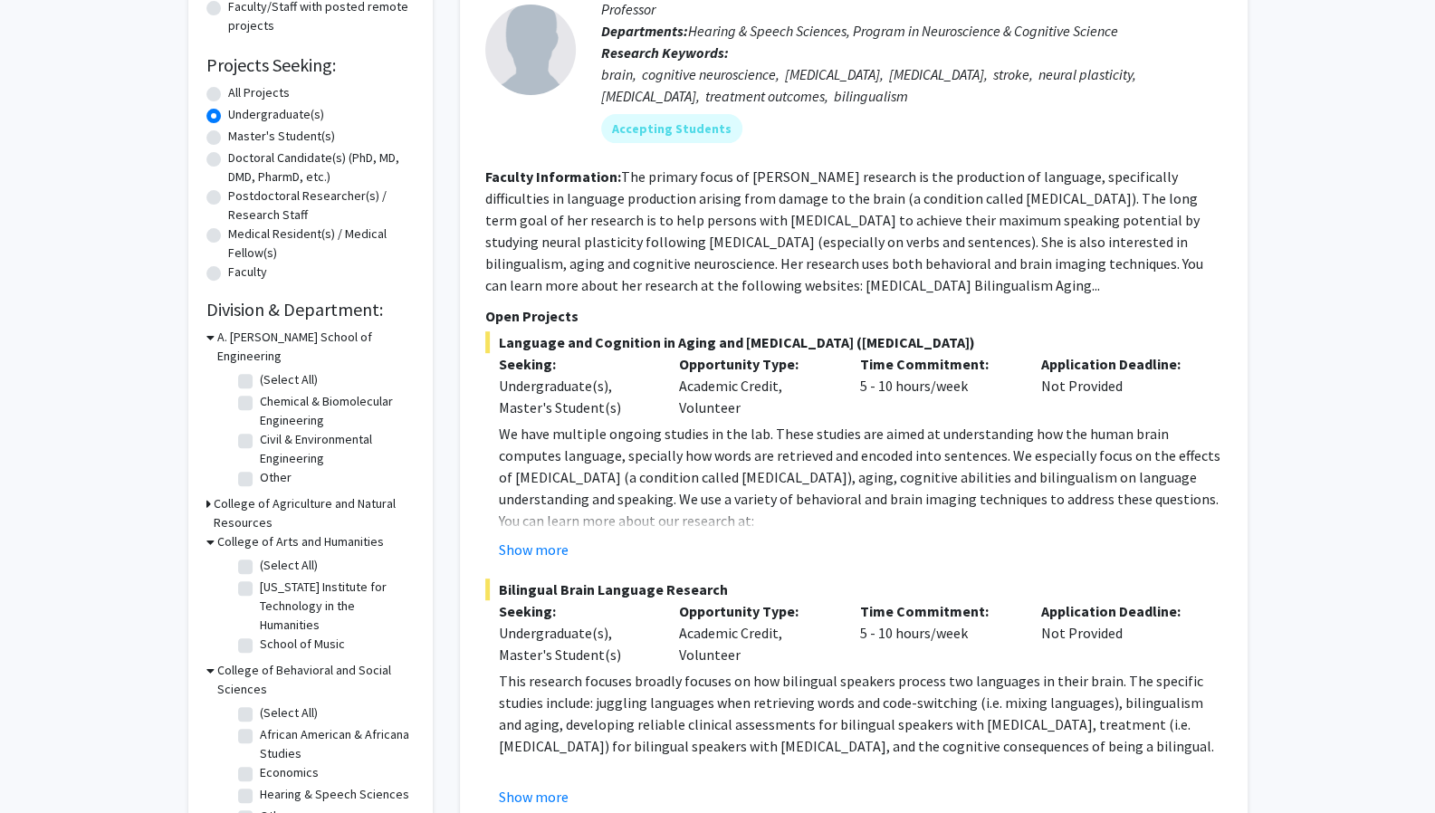
click at [206, 494] on icon at bounding box center [208, 503] width 5 height 19
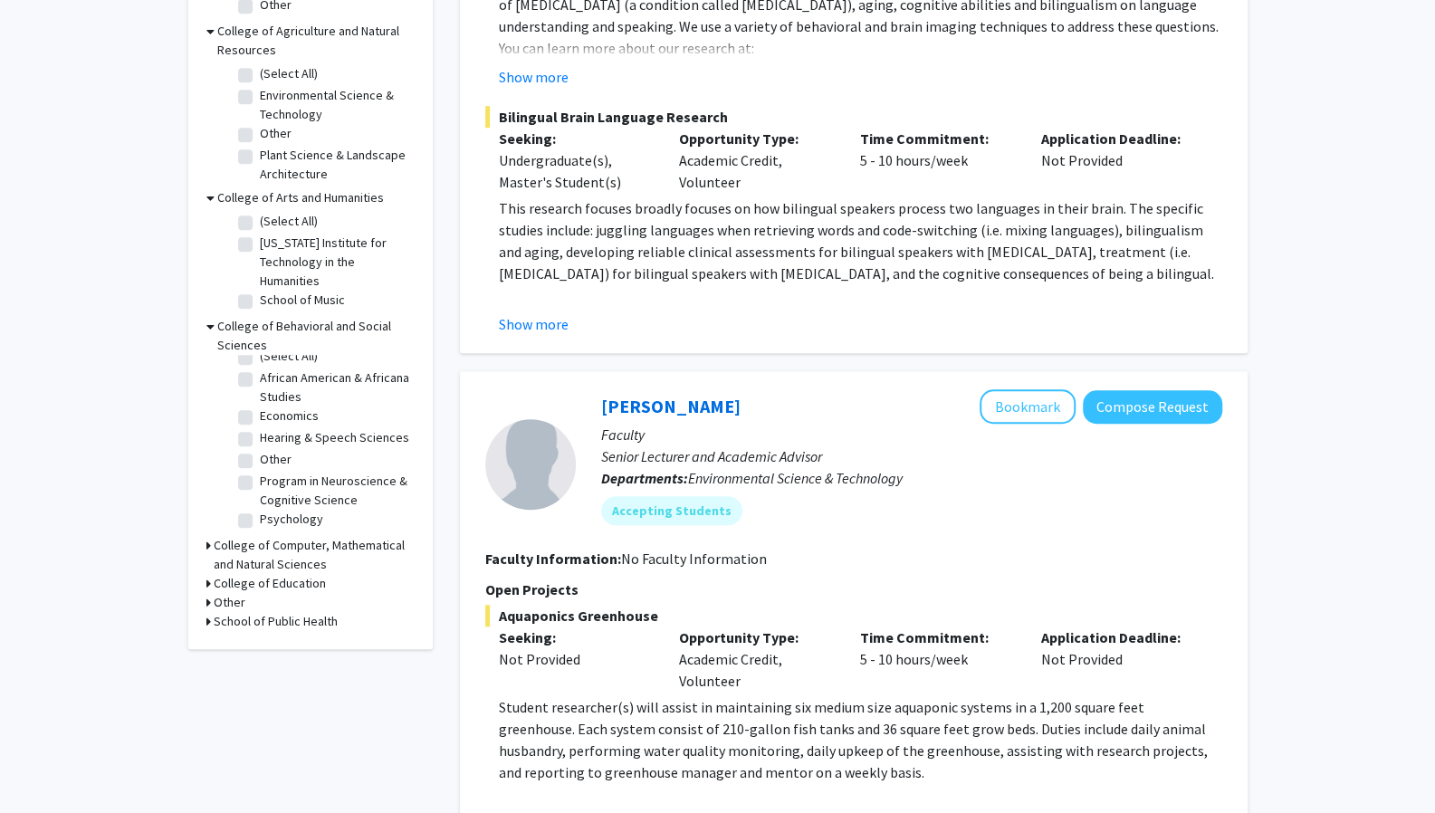
scroll to position [24, 0]
click at [260, 510] on label "Psychology" at bounding box center [291, 519] width 63 height 19
click at [260, 510] on input "Psychology" at bounding box center [266, 516] width 12 height 12
checkbox input "true"
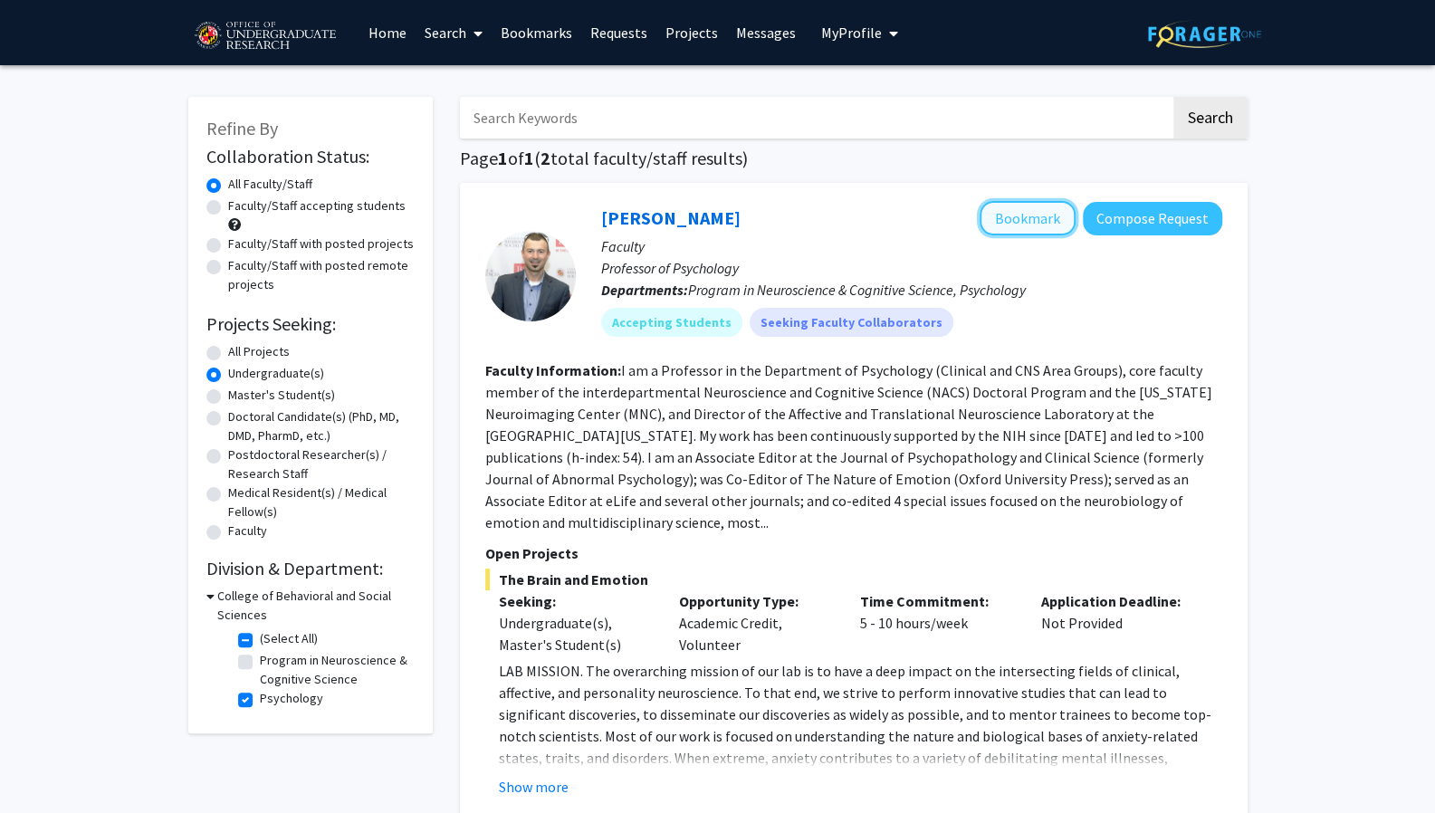
click at [1018, 222] on button "Bookmark" at bounding box center [1027, 218] width 96 height 34
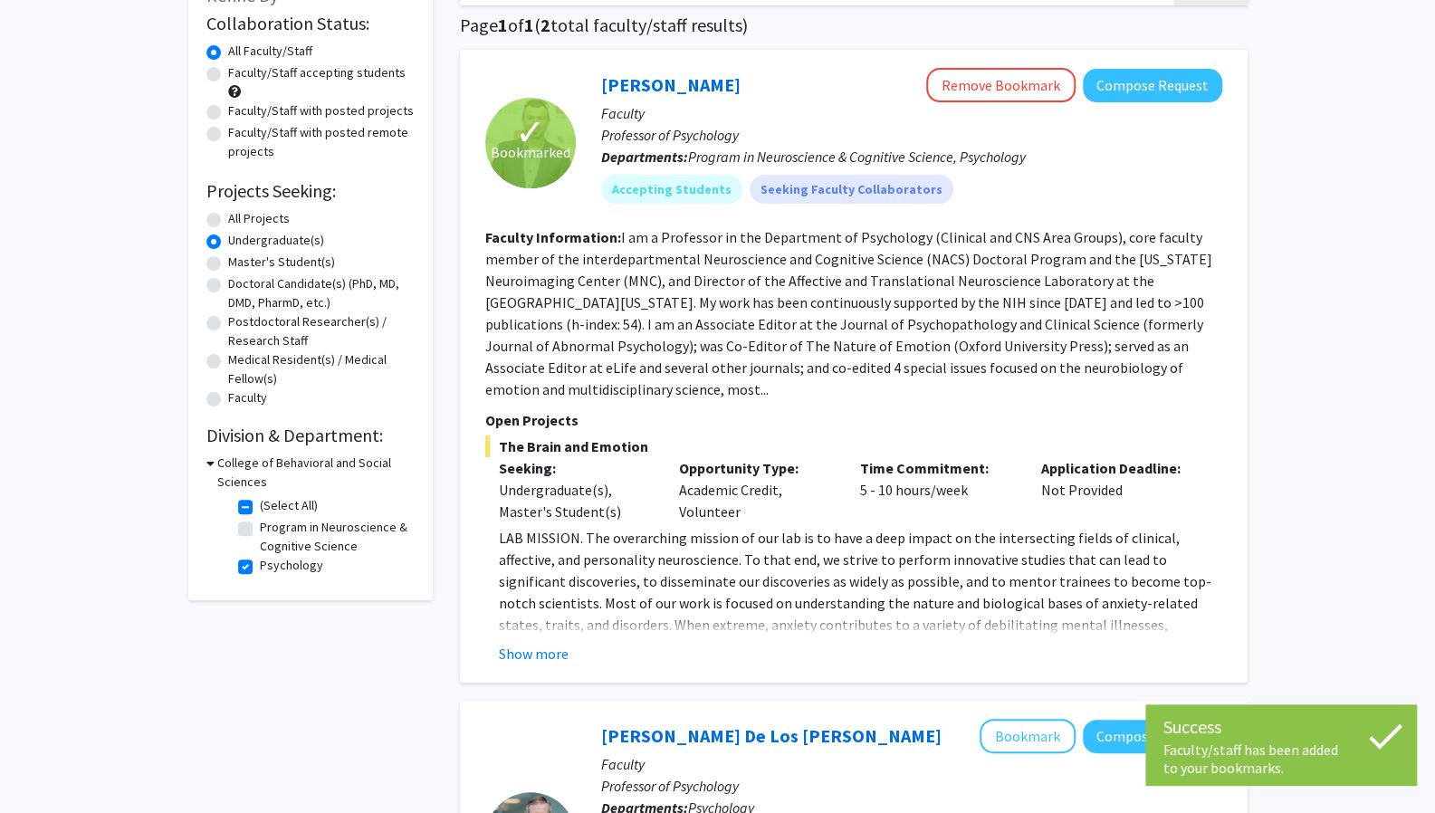
scroll to position [147, 0]
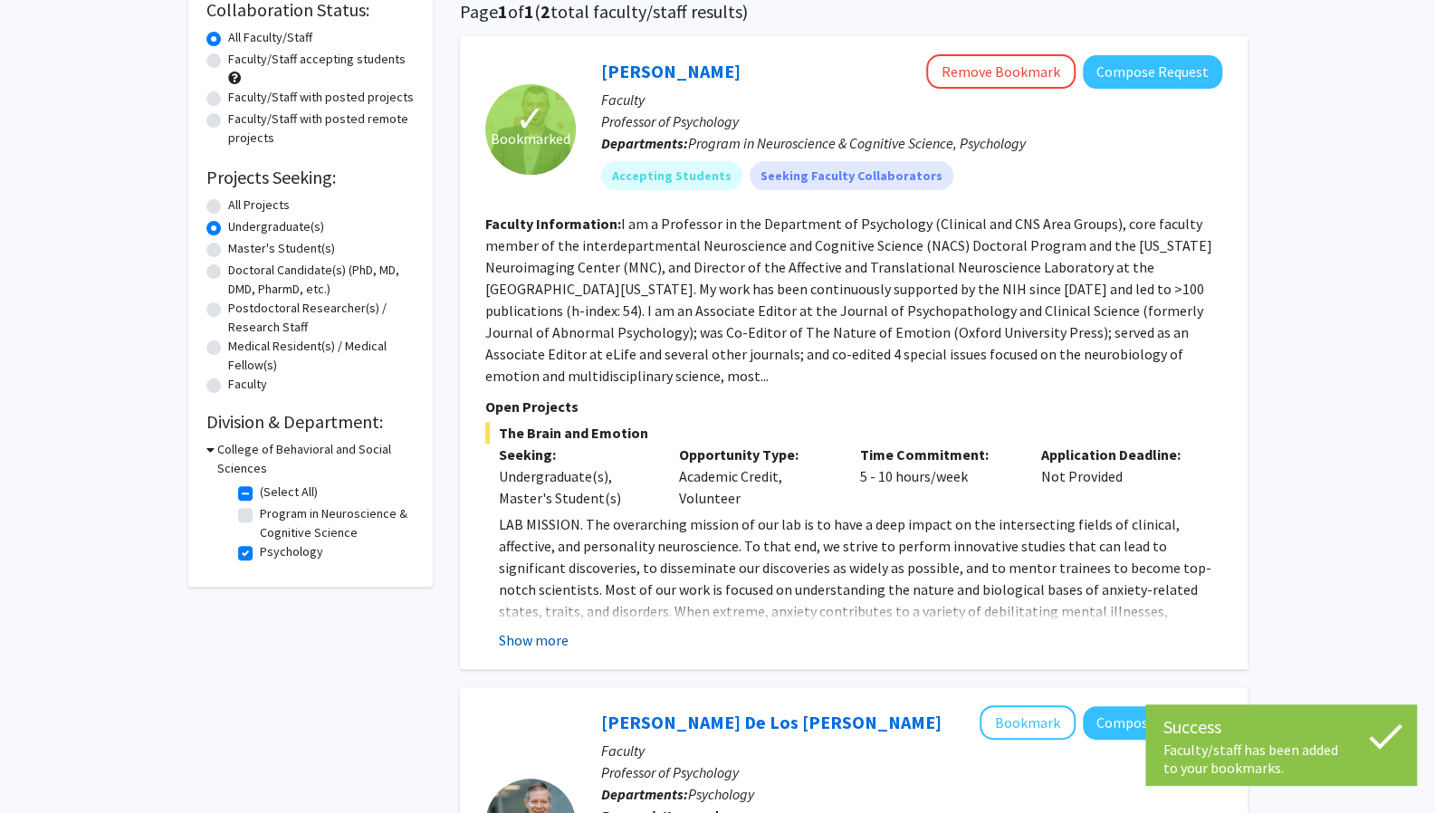
click at [534, 629] on button "Show more" at bounding box center [534, 640] width 70 height 22
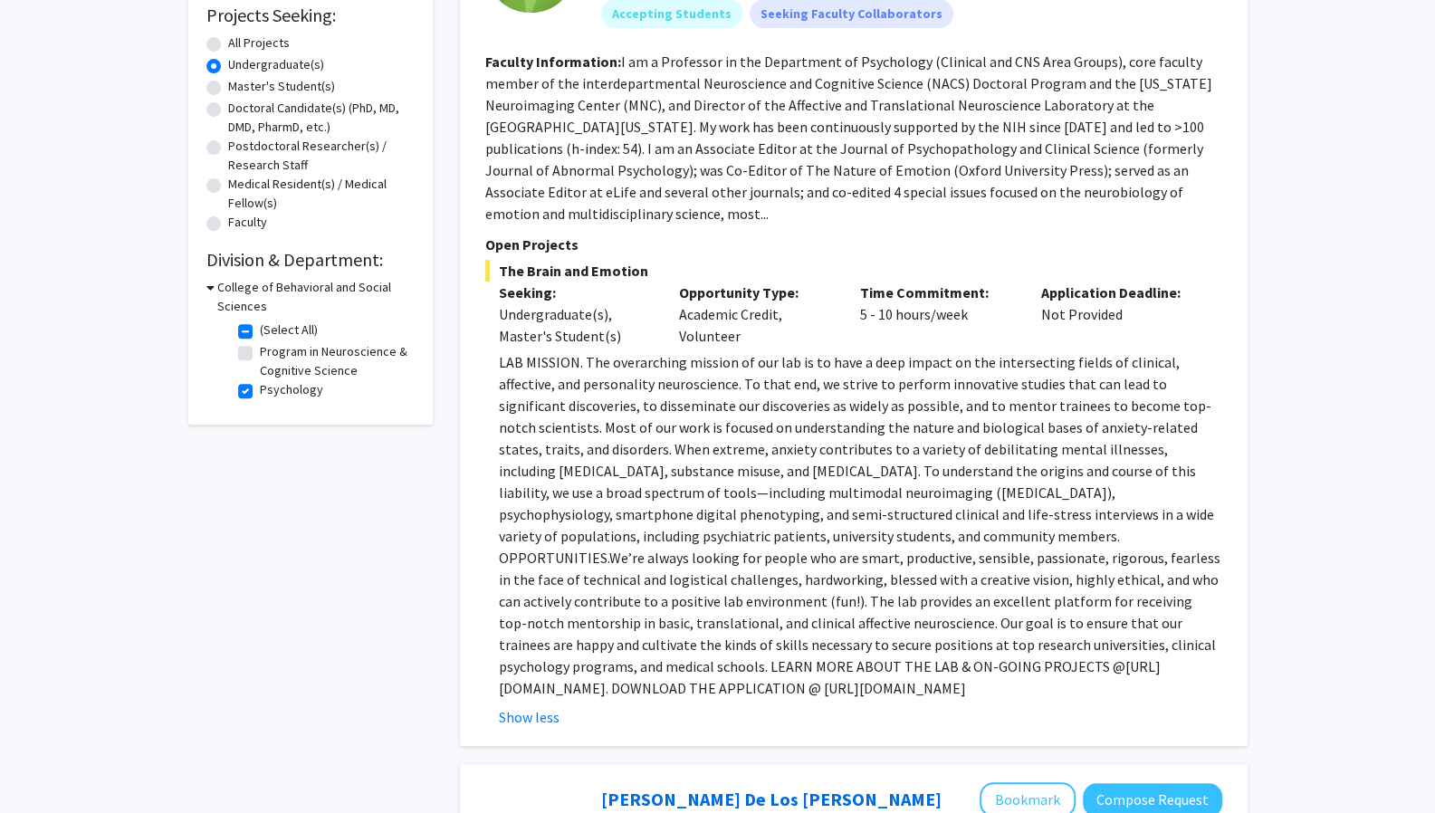
scroll to position [310, 0]
drag, startPoint x: 920, startPoint y: 665, endPoint x: 502, endPoint y: 664, distance: 417.3
click at [502, 664] on p "LAB MISSION. The overarching mission of our lab is to have a deep impact on the…" at bounding box center [860, 524] width 723 height 348
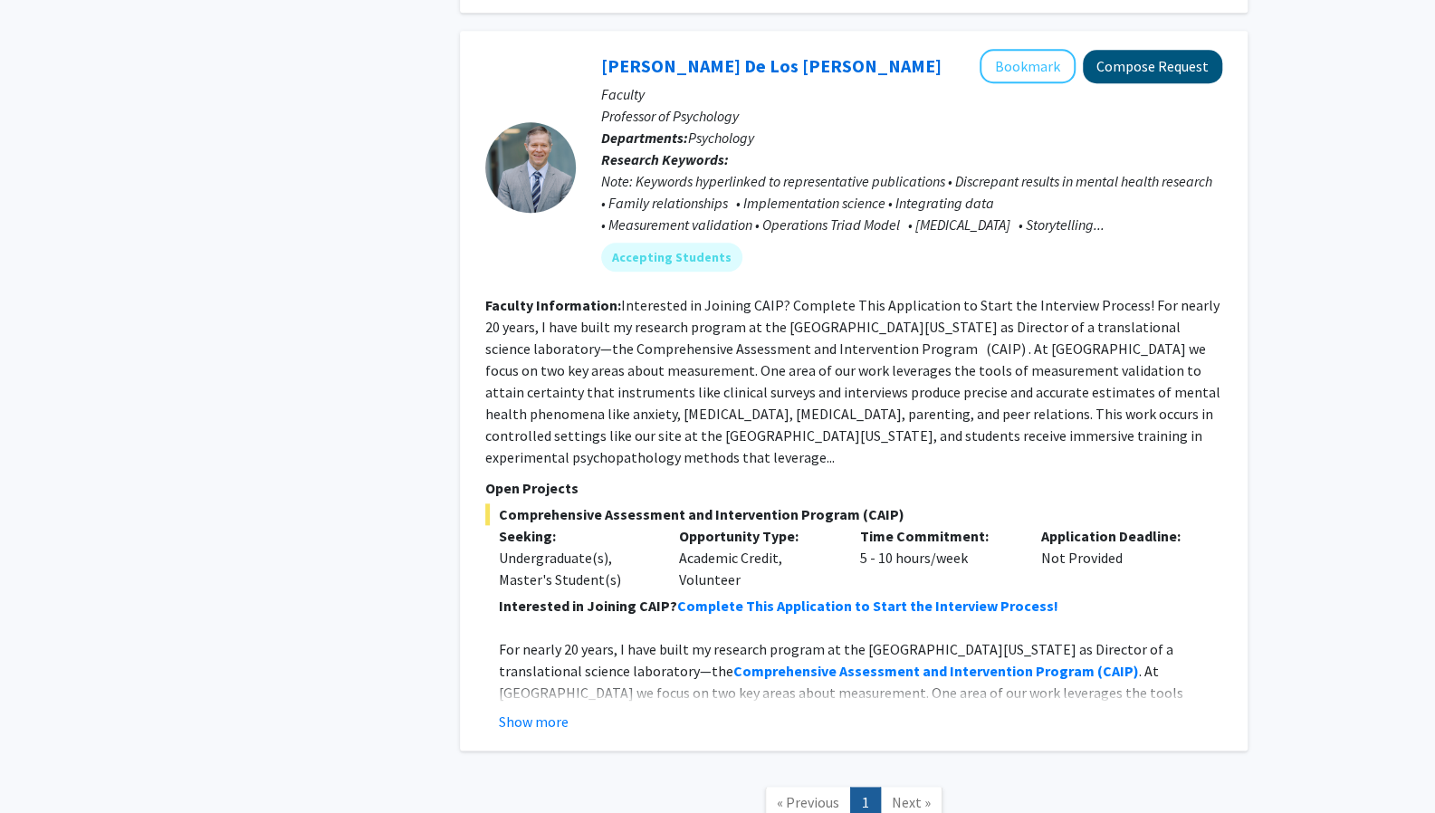
scroll to position [1041, 0]
click at [1017, 50] on button "Bookmark" at bounding box center [1027, 67] width 96 height 34
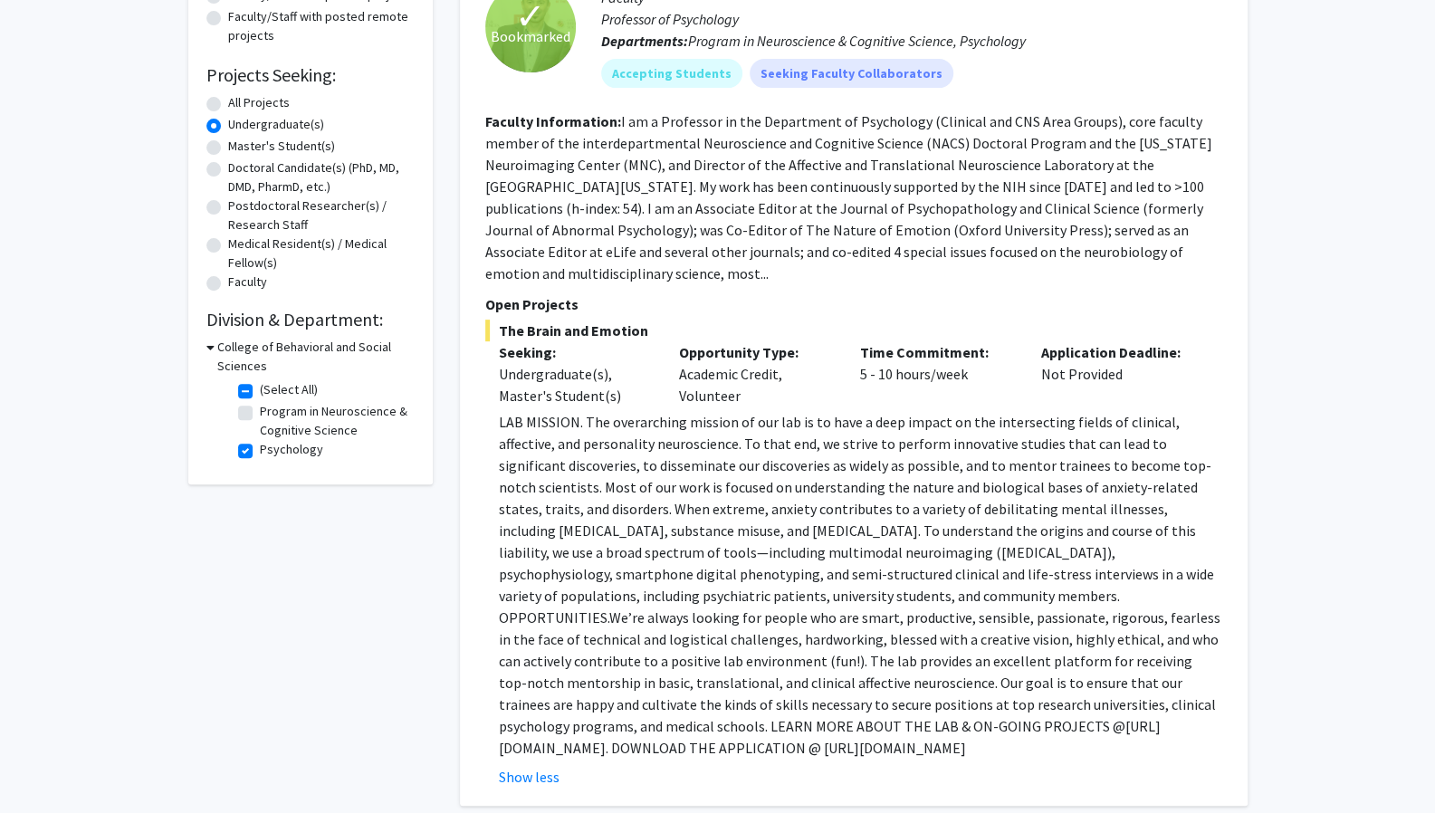
scroll to position [248, 0]
click at [774, 437] on p "LAB MISSION. The overarching mission of our lab is to have a deep impact on the…" at bounding box center [860, 586] width 723 height 348
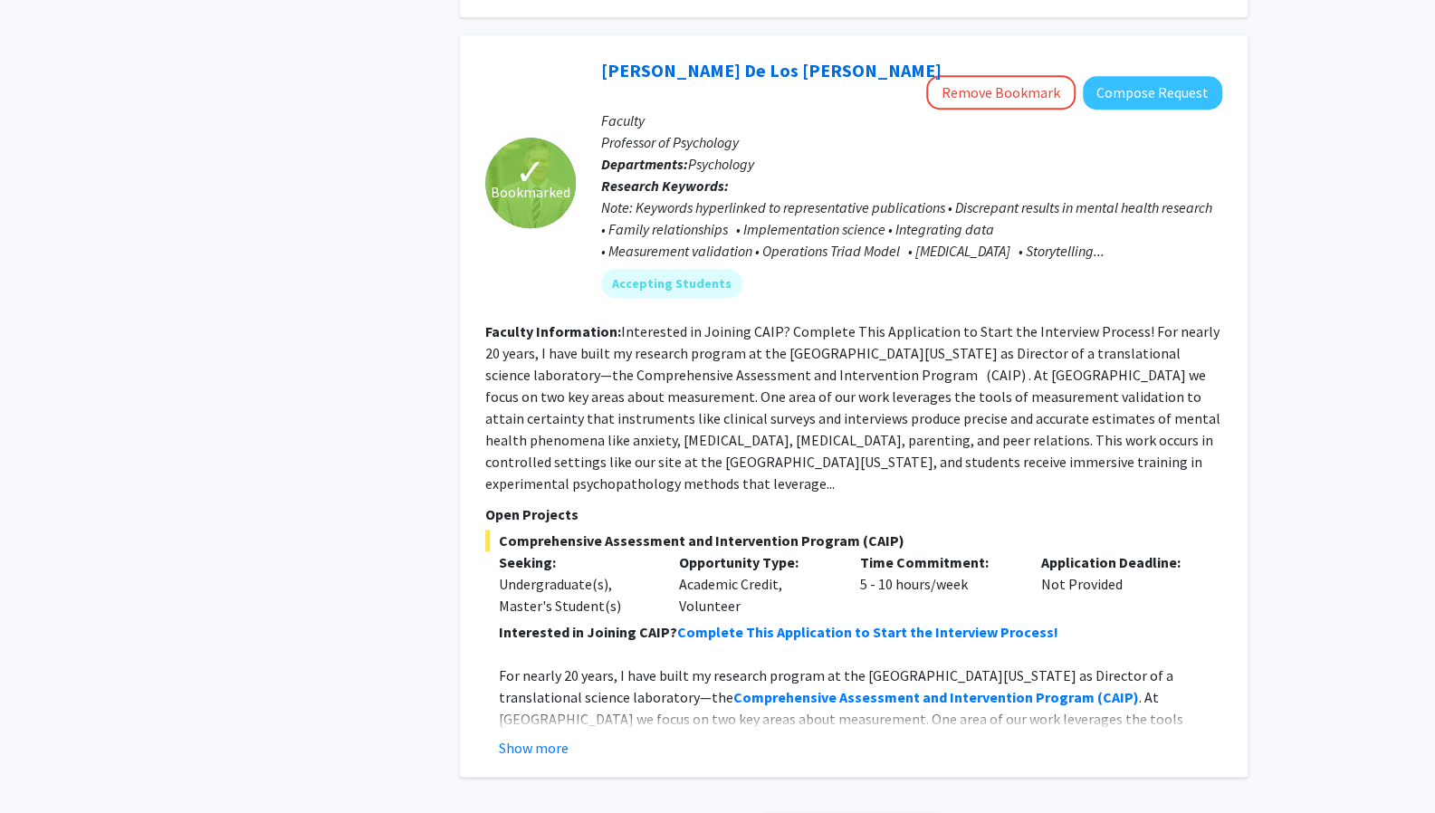
scroll to position [1036, 0]
